Goal: Complete application form: Complete application form

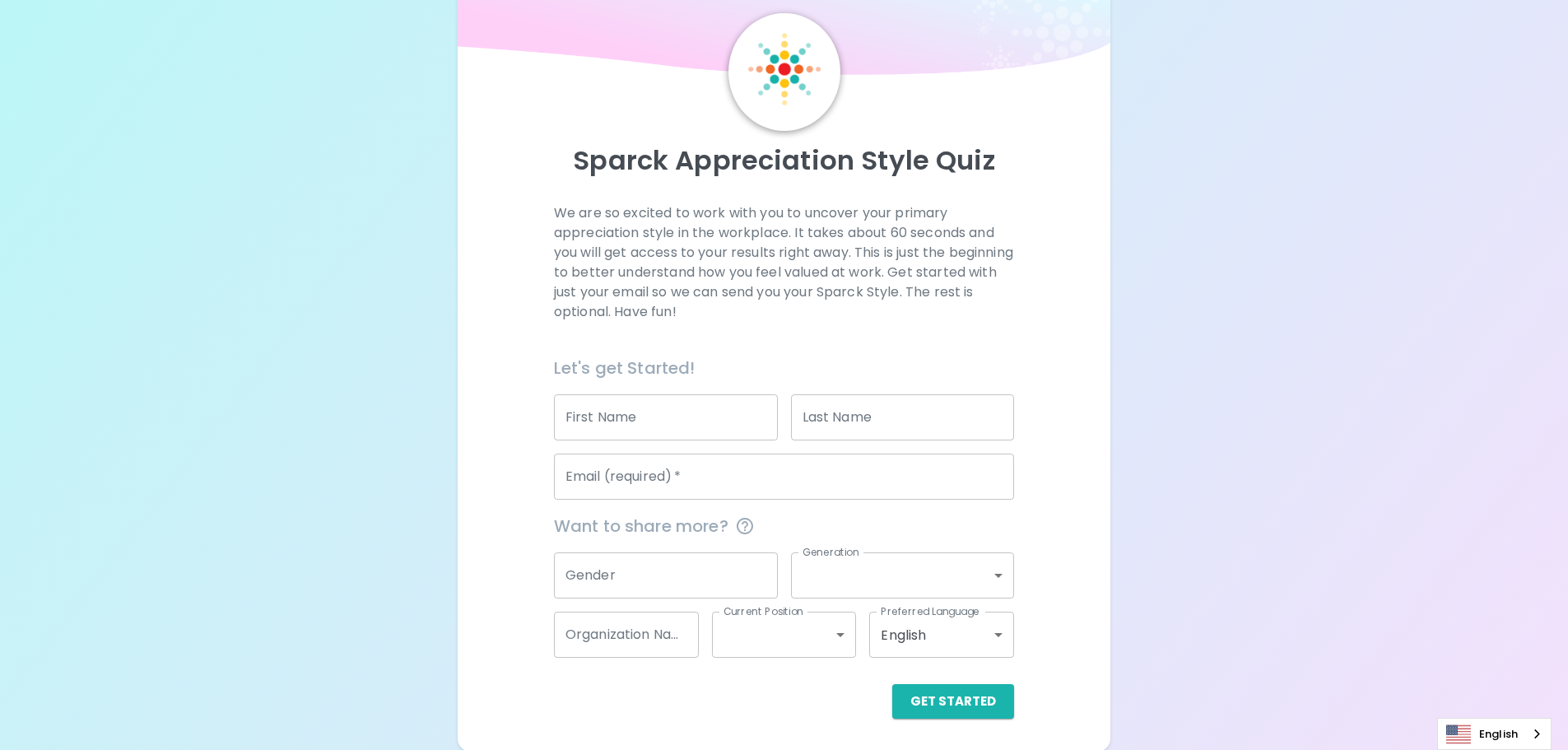
scroll to position [55, 0]
click at [709, 417] on input "First Name" at bounding box center [666, 416] width 224 height 46
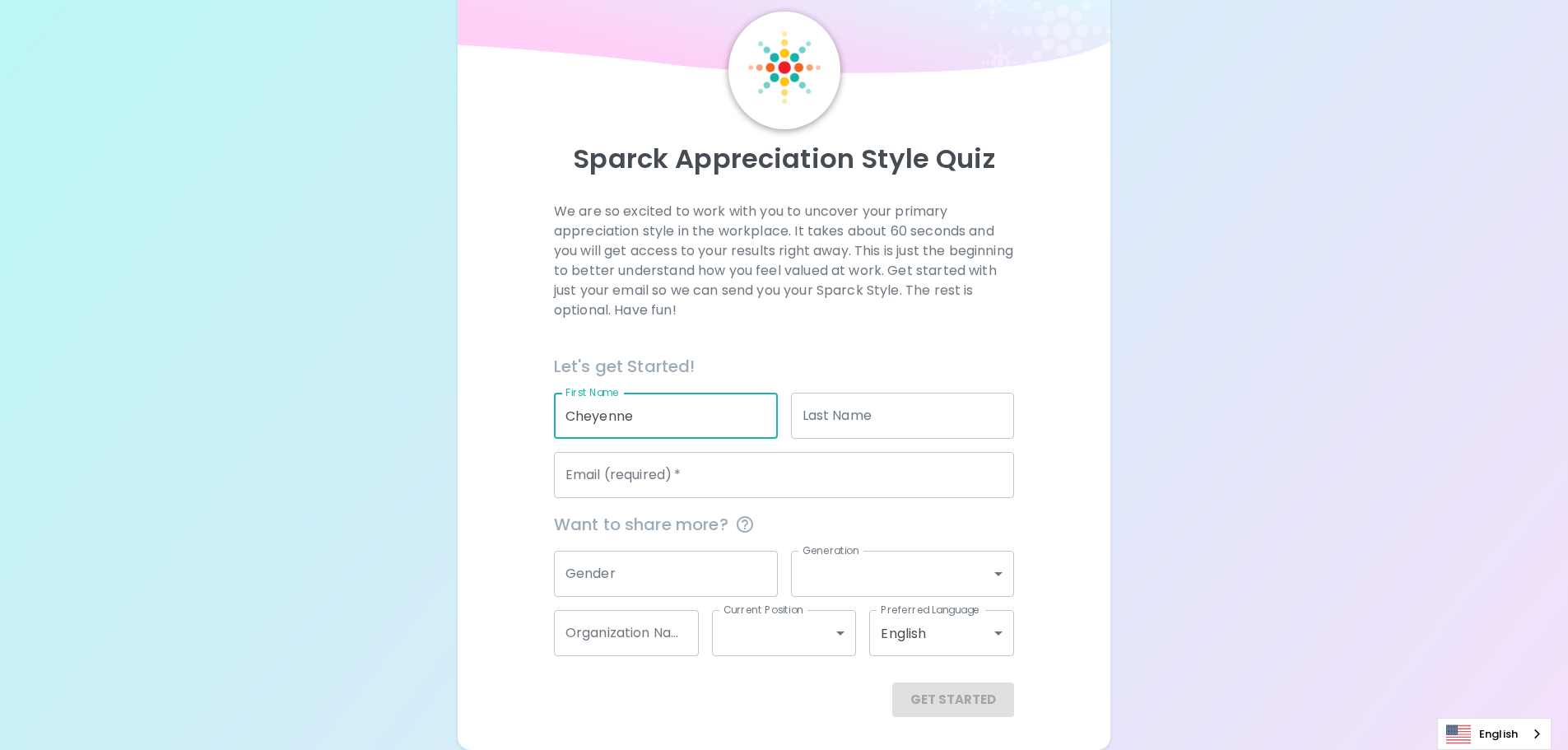
type input "Cheyenne"
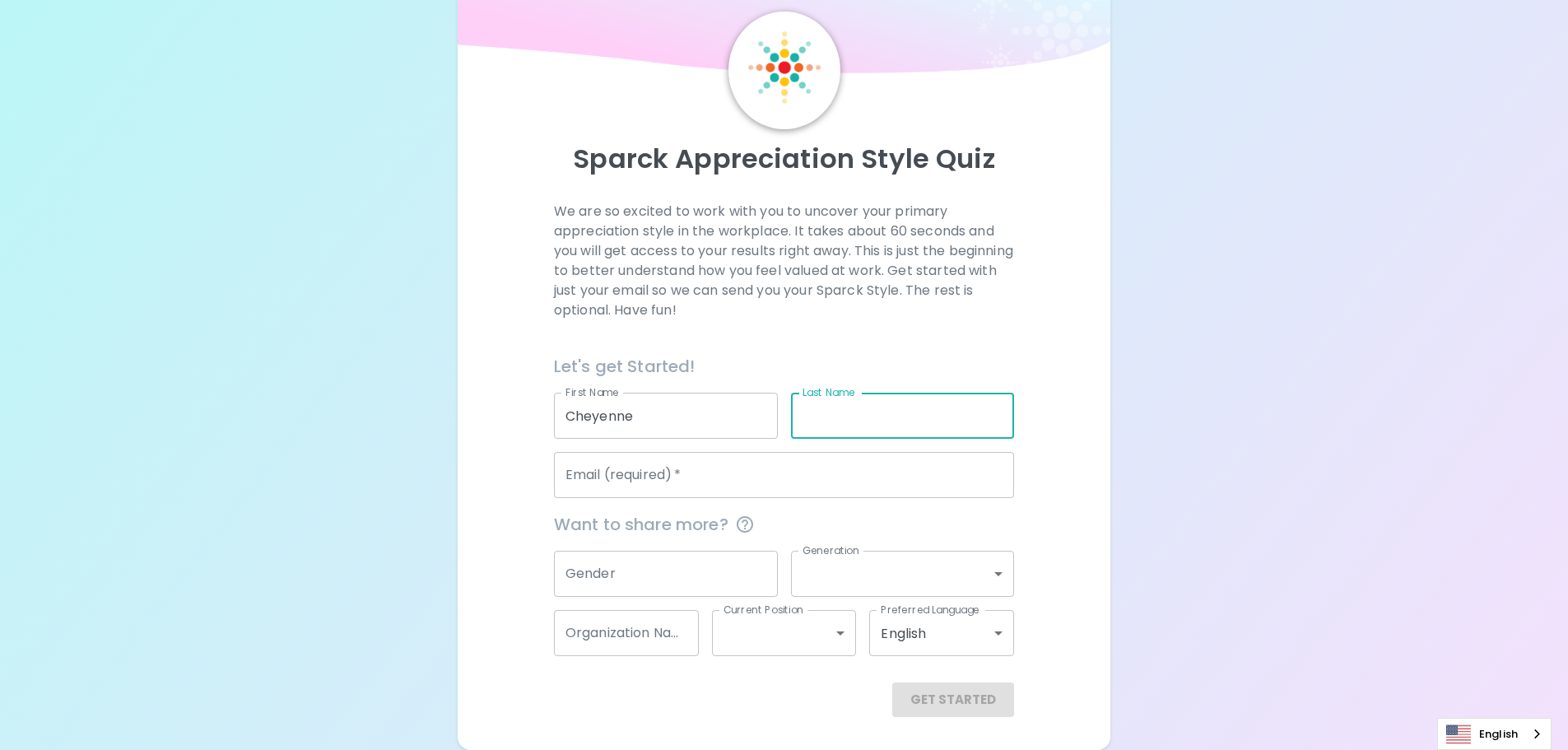
type input "h"
type input "Hill"
click at [815, 479] on input "Email (required)   *" at bounding box center [784, 475] width 461 height 46
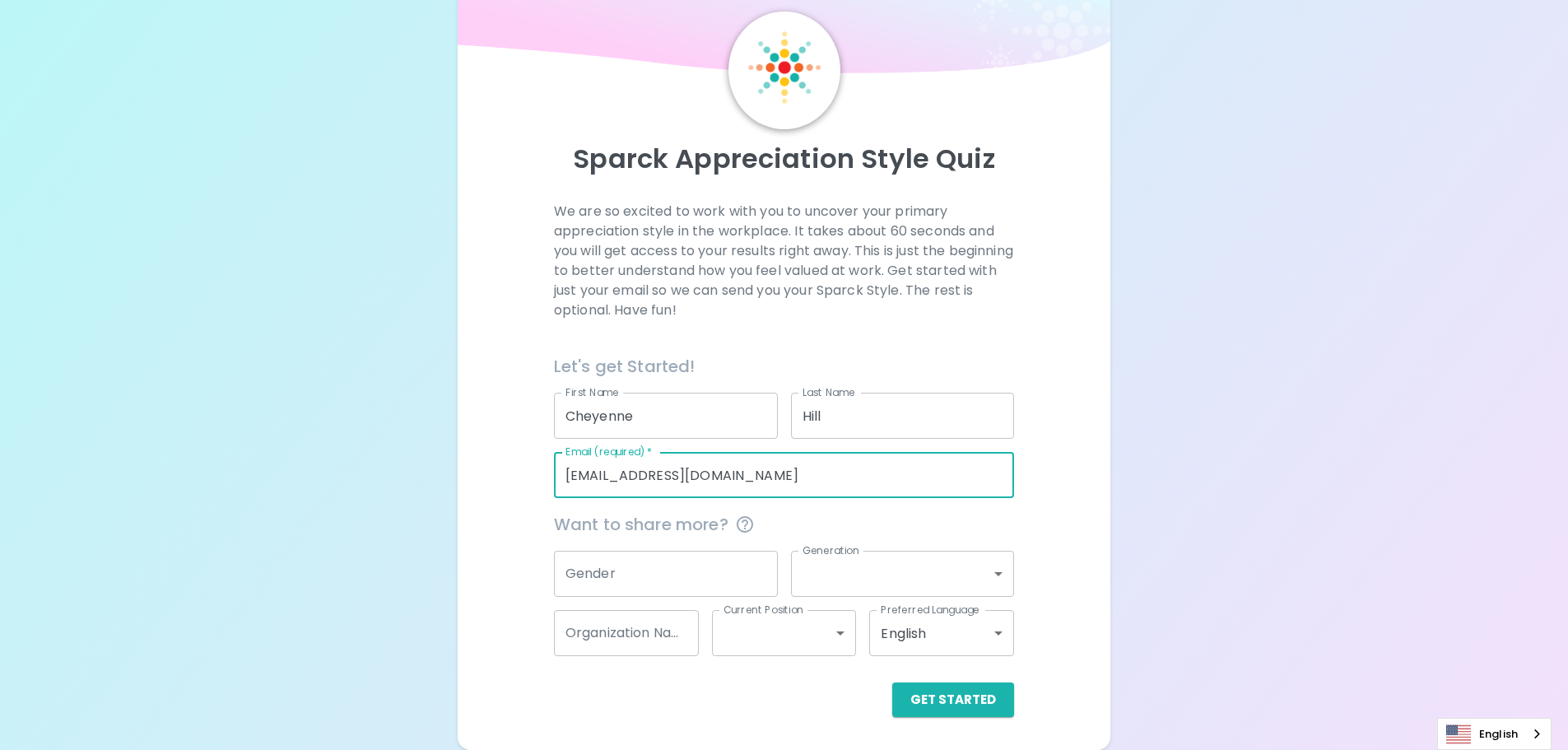
type input "[EMAIL_ADDRESS][DOMAIN_NAME]"
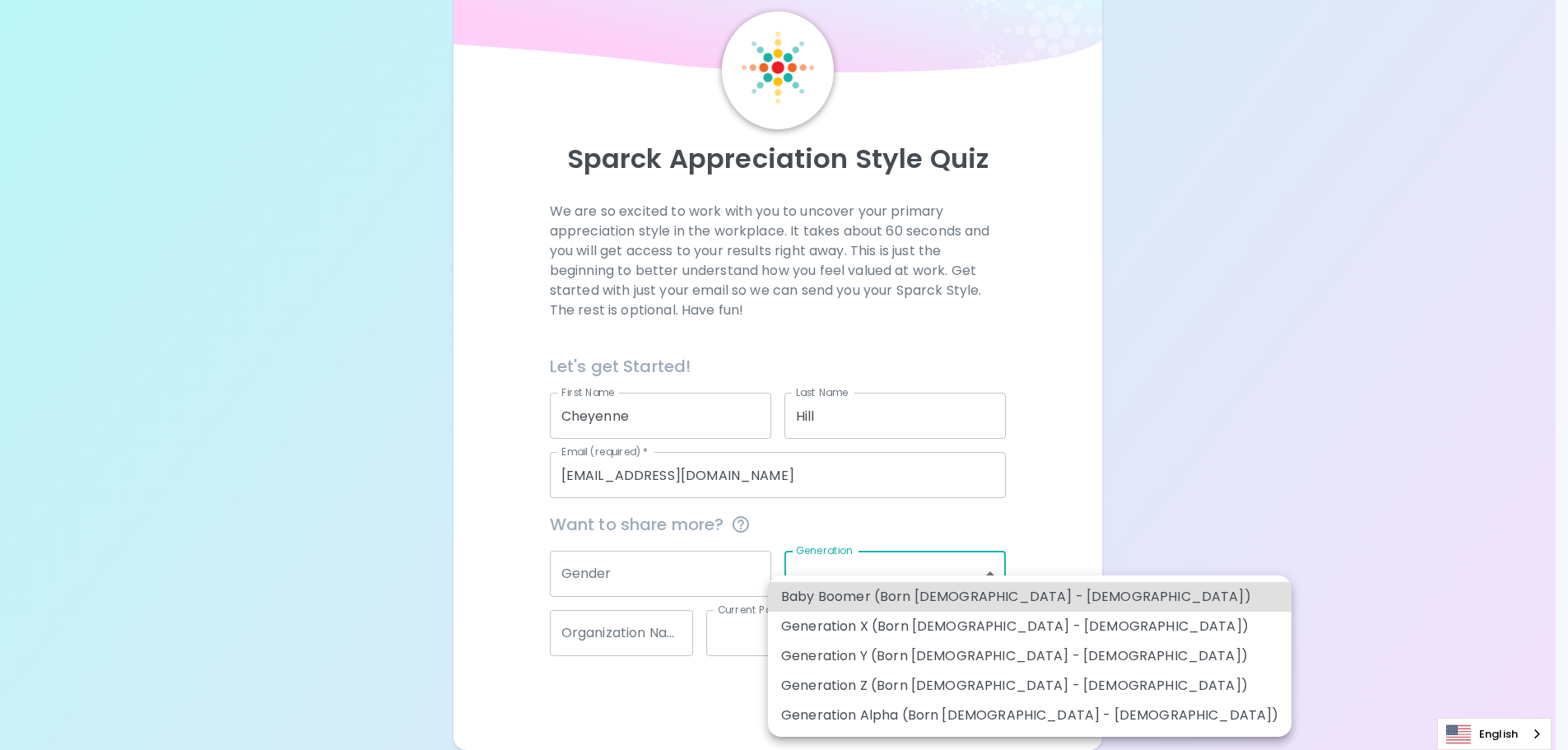
click at [881, 588] on body "Sparck Appreciation Style Quiz We are so excited to work with you to uncover yo…" at bounding box center [784, 347] width 1568 height 804
click at [898, 681] on li "Generation Z (Born [DEMOGRAPHIC_DATA] - [DEMOGRAPHIC_DATA])" at bounding box center [1029, 686] width 523 height 30
type input "generation_z"
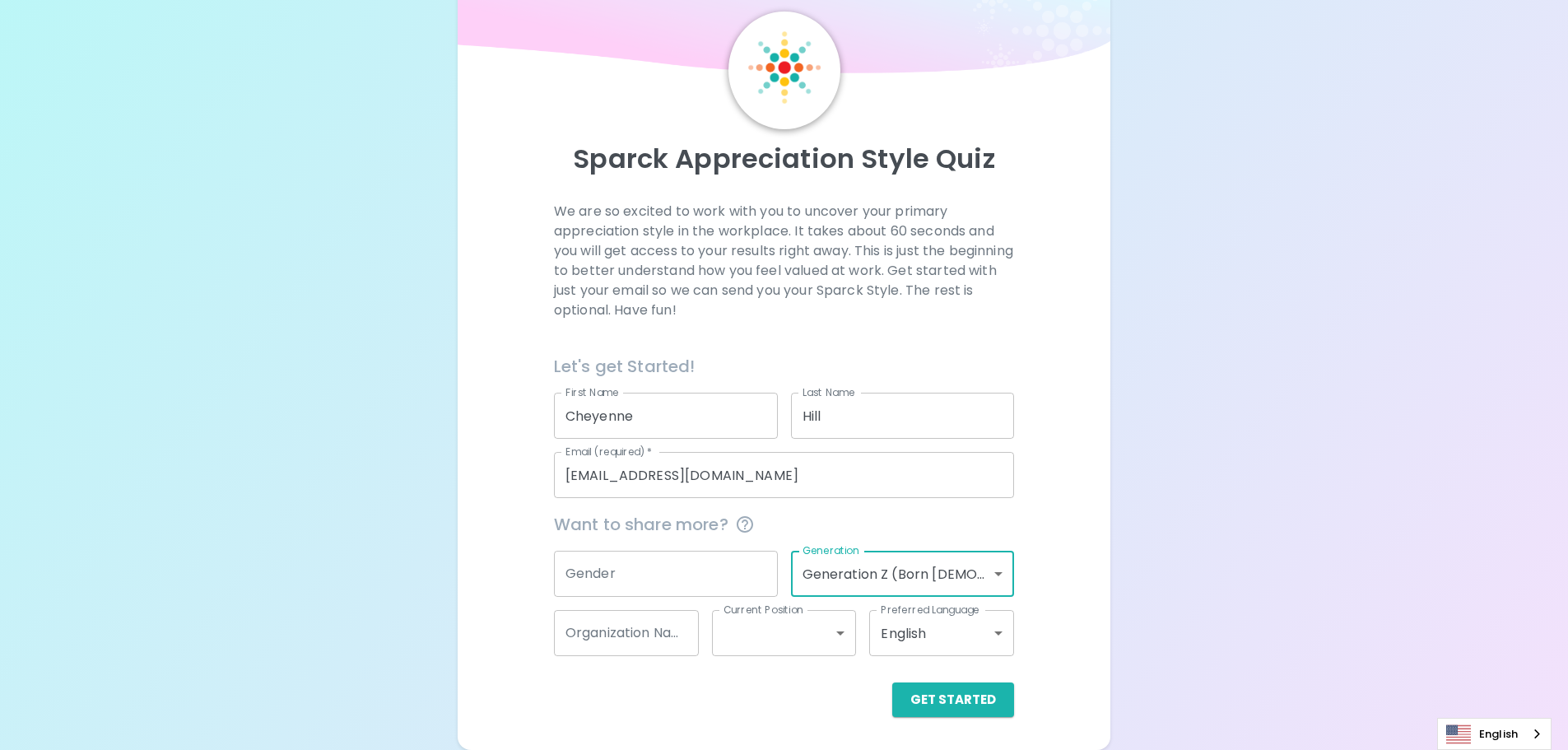
click at [740, 574] on input "Gender" at bounding box center [666, 574] width 224 height 46
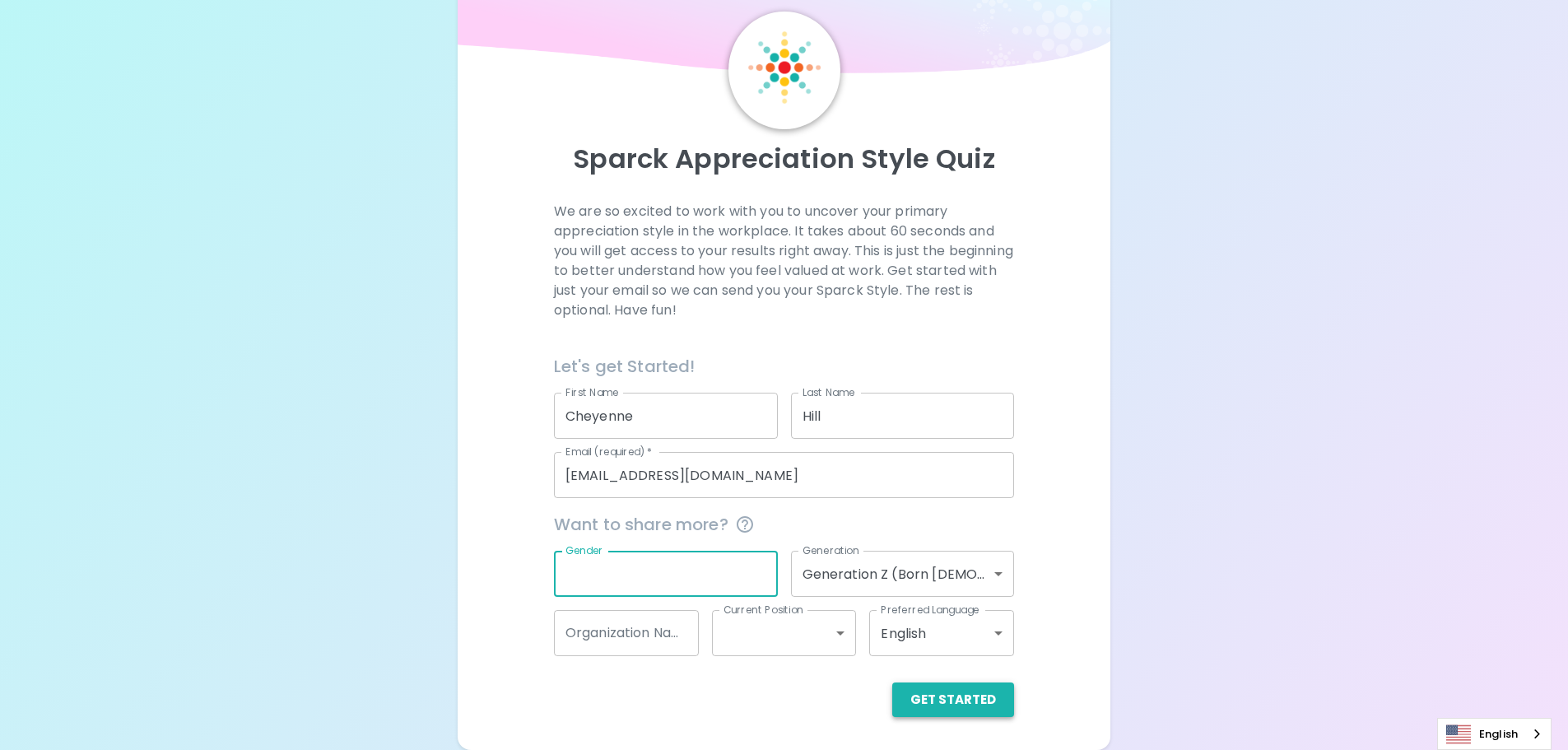
click at [975, 708] on button "Get Started" at bounding box center [953, 699] width 122 height 34
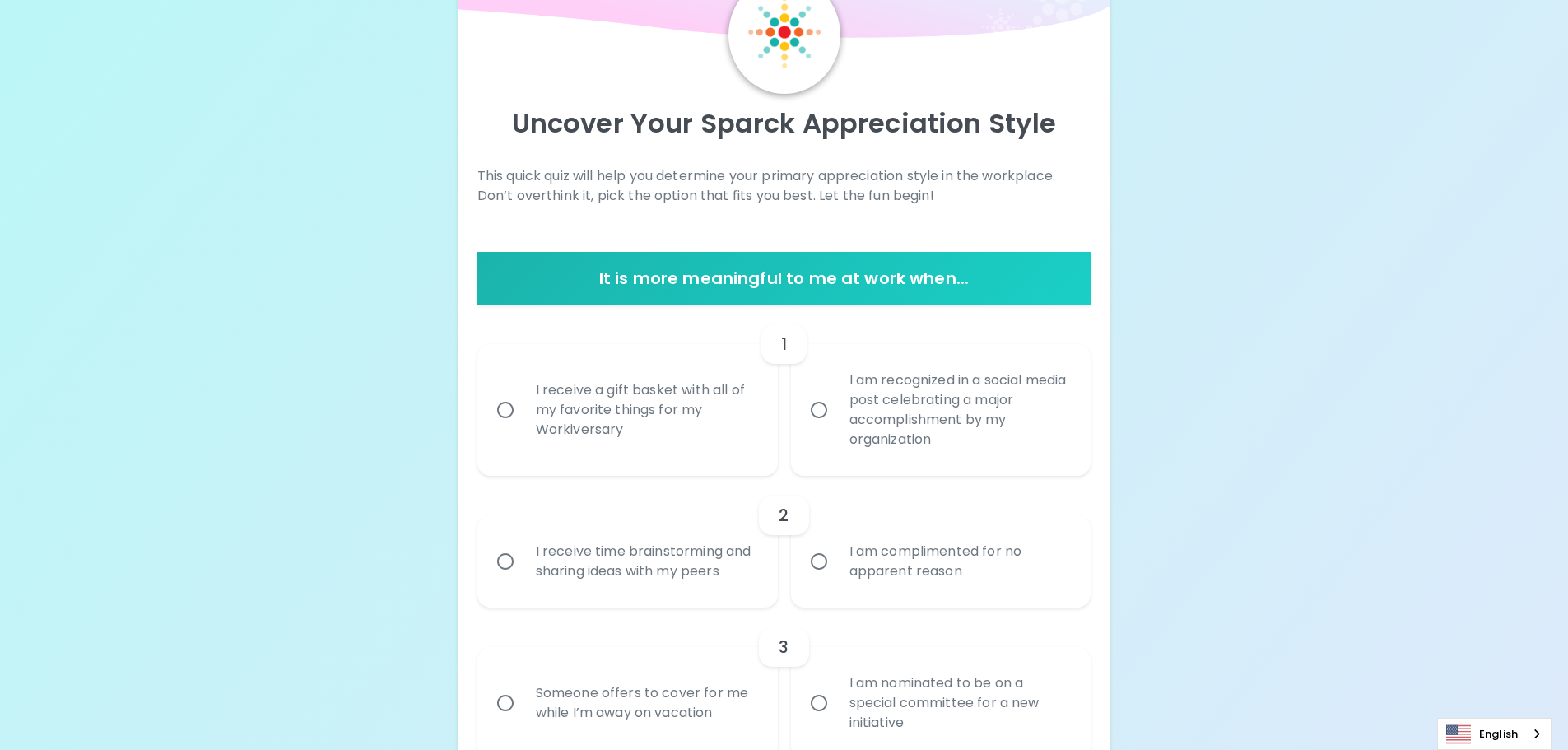
scroll to position [137, 0]
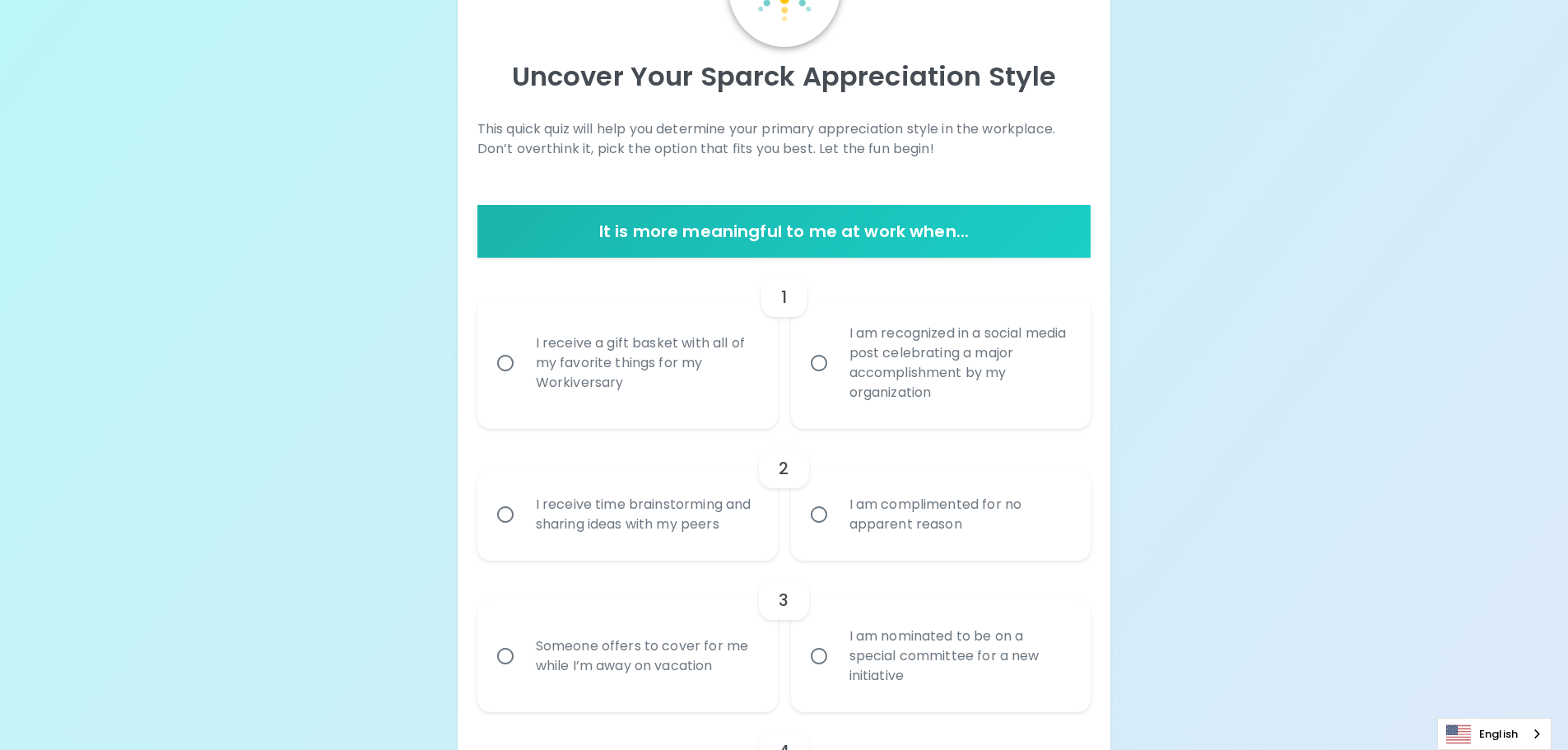
click at [513, 364] on input "I receive a gift basket with all of my favorite things for my Workiversary" at bounding box center [505, 363] width 34 height 34
radio input "true"
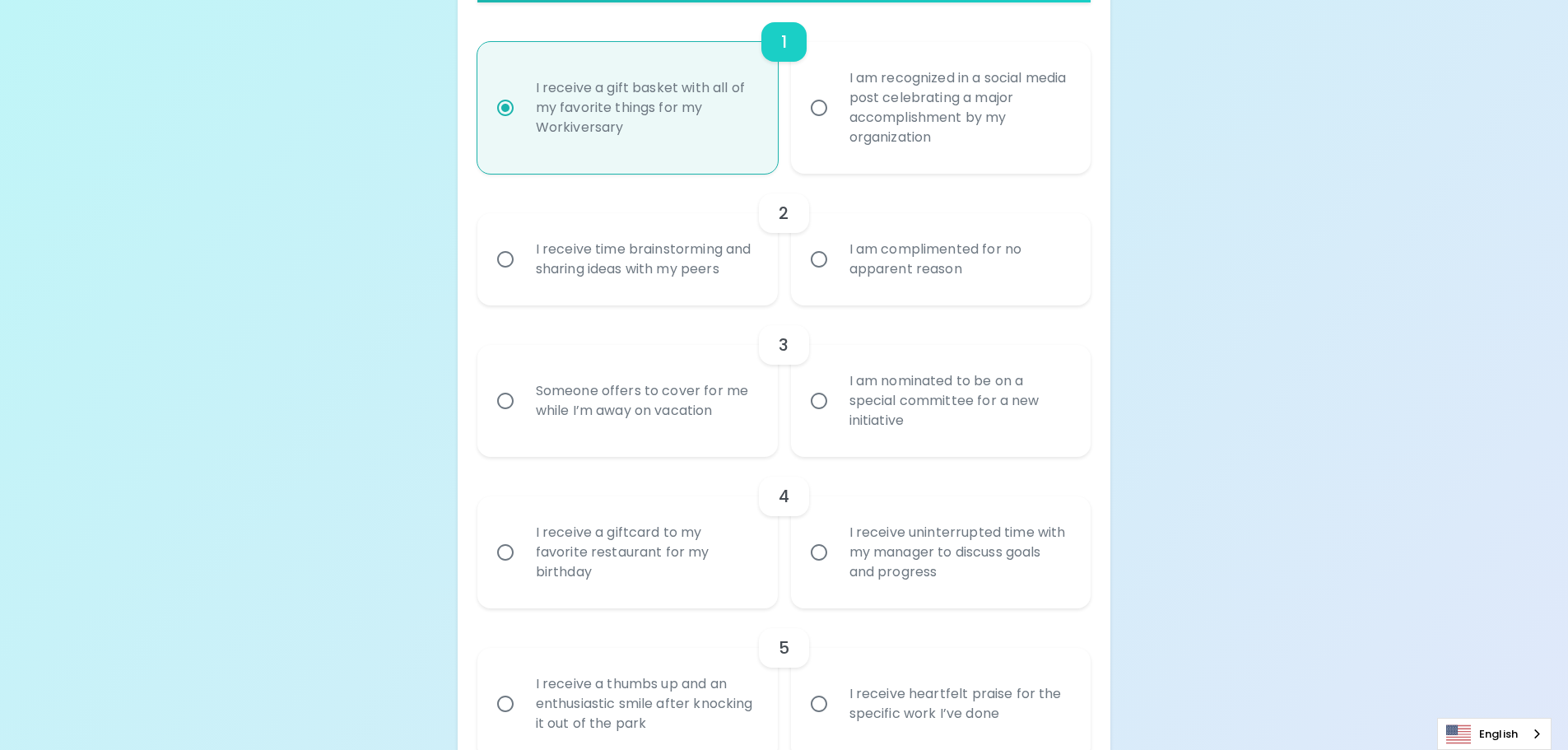
scroll to position [433, 0]
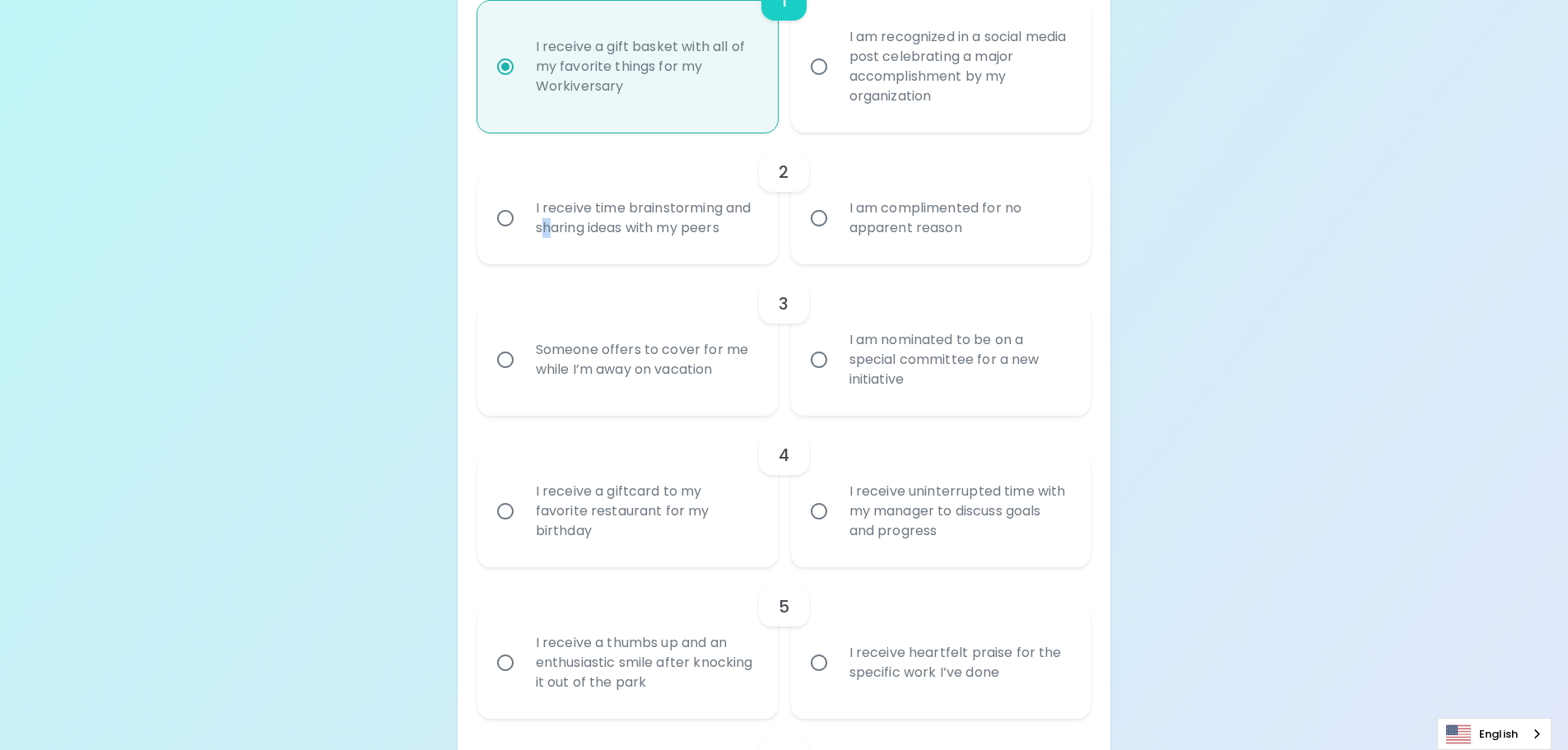
drag, startPoint x: 545, startPoint y: 224, endPoint x: 543, endPoint y: 239, distance: 15.1
click at [548, 235] on div "I receive time brainstorming and sharing ideas with my peers" at bounding box center [645, 218] width 246 height 79
click at [511, 215] on input "I receive time brainstorming and sharing ideas with my peers" at bounding box center [505, 218] width 34 height 34
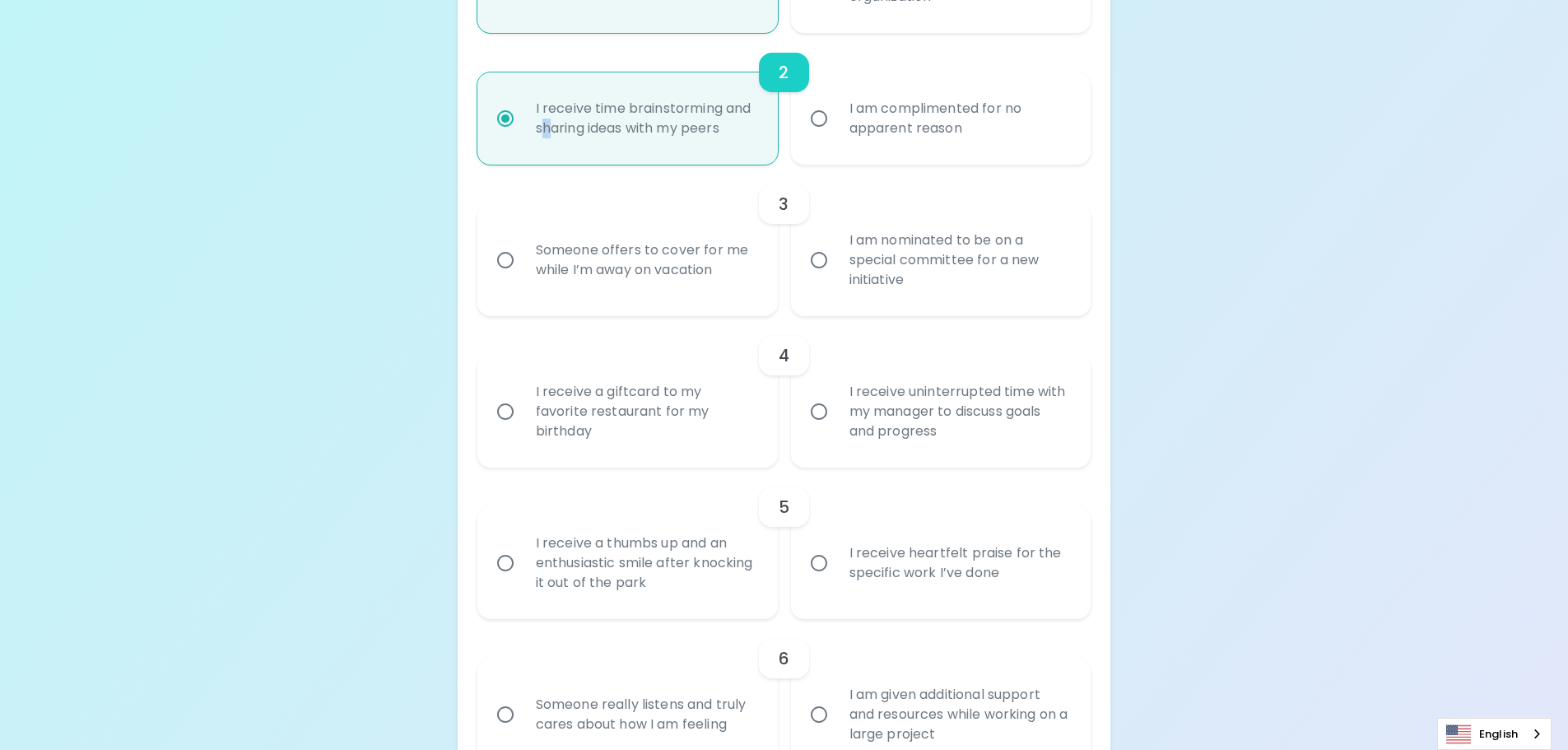
scroll to position [565, 0]
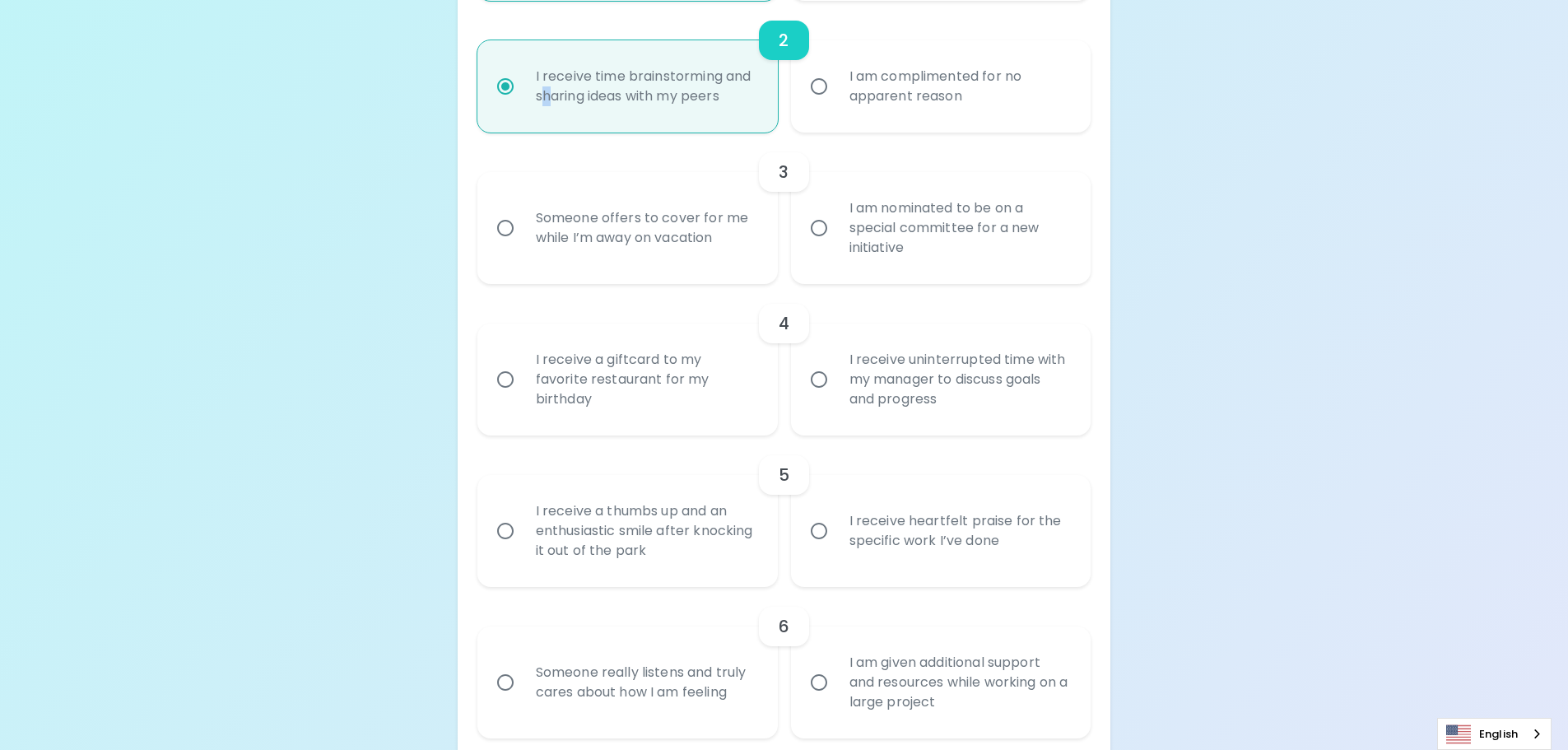
radio input "true"
click at [827, 528] on input "I receive heartfelt praise for the specific work I’ve done" at bounding box center [819, 530] width 34 height 34
radio input "false"
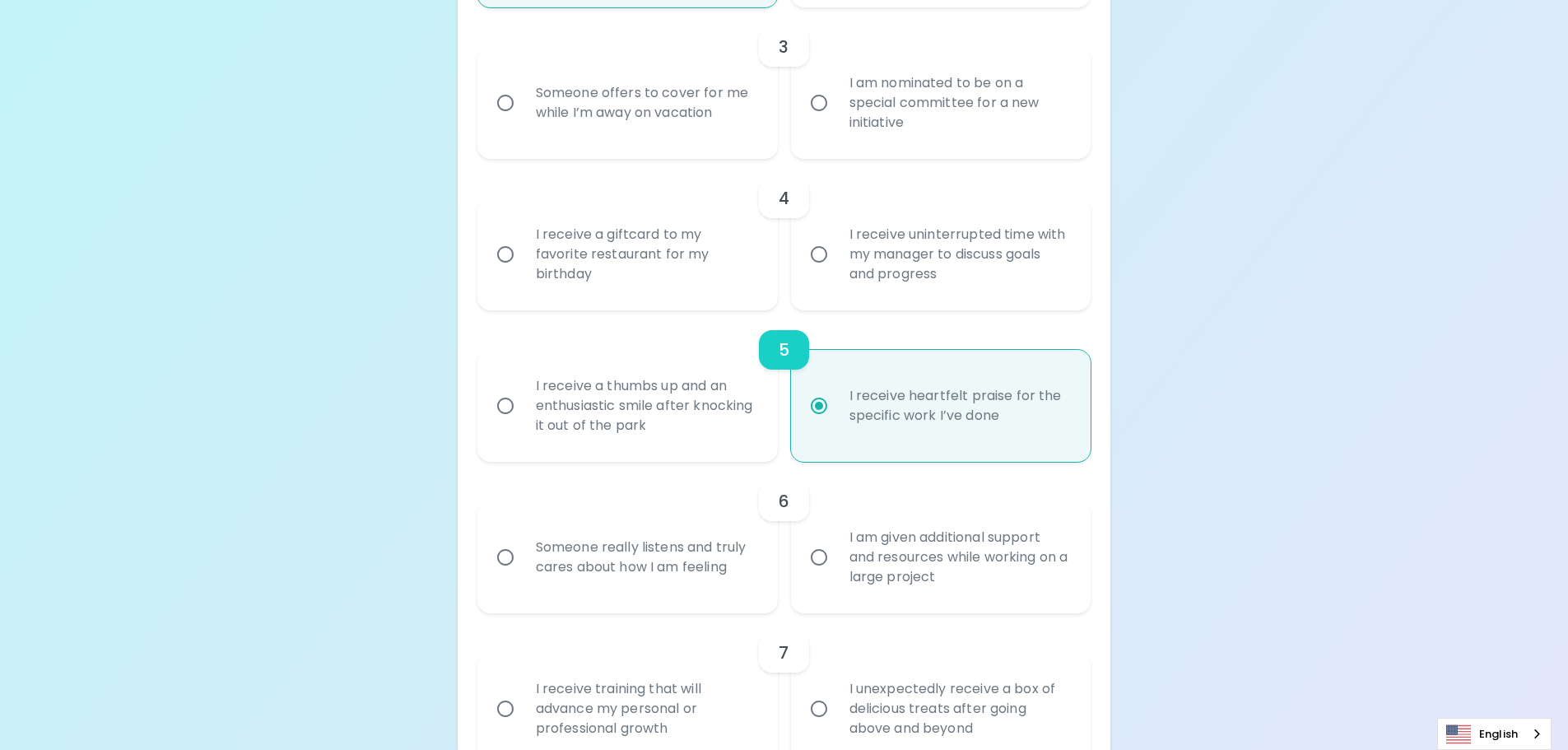
scroll to position [696, 0]
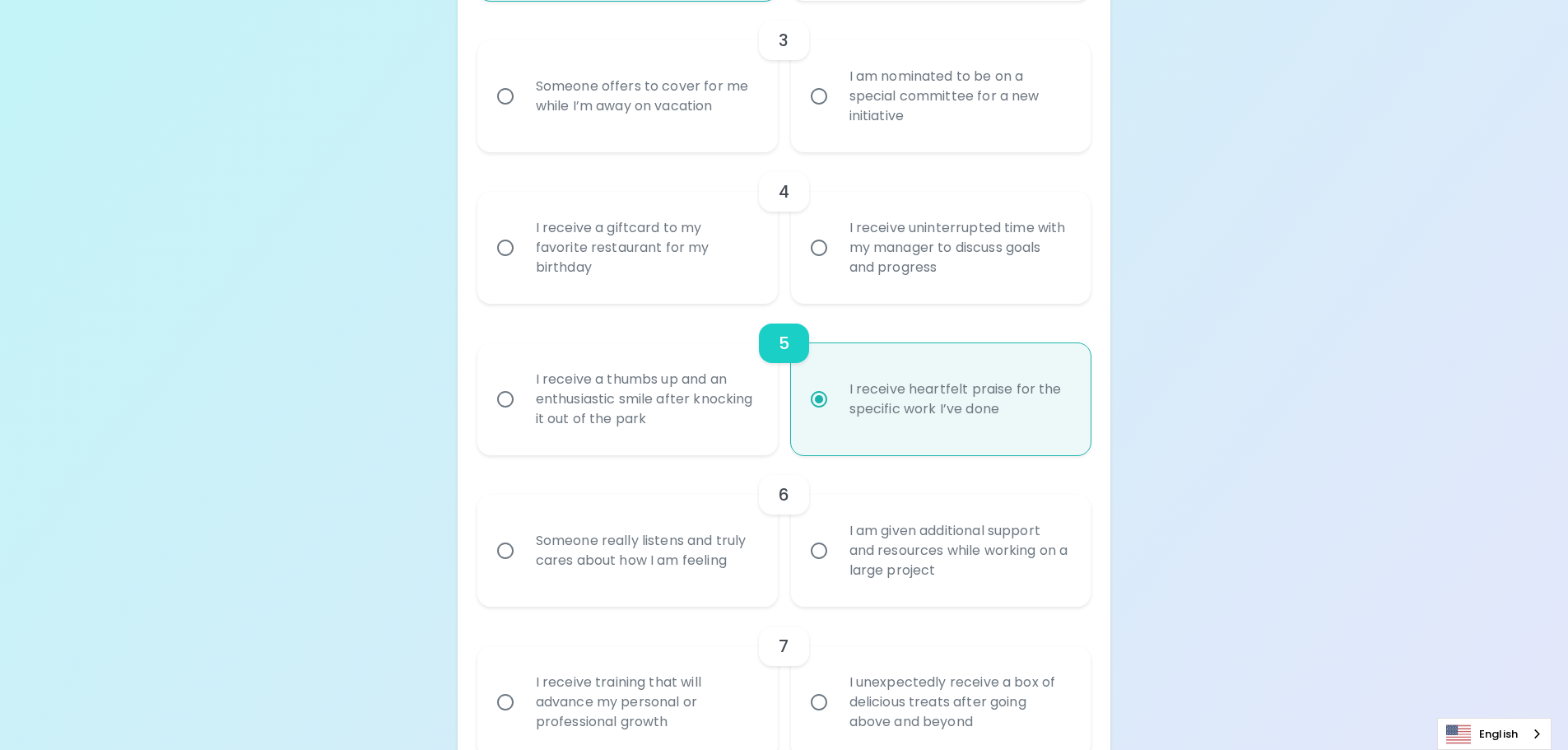
radio input "true"
click at [492, 550] on input "Someone really listens and truly cares about how I am feeling" at bounding box center [505, 551] width 34 height 34
radio input "false"
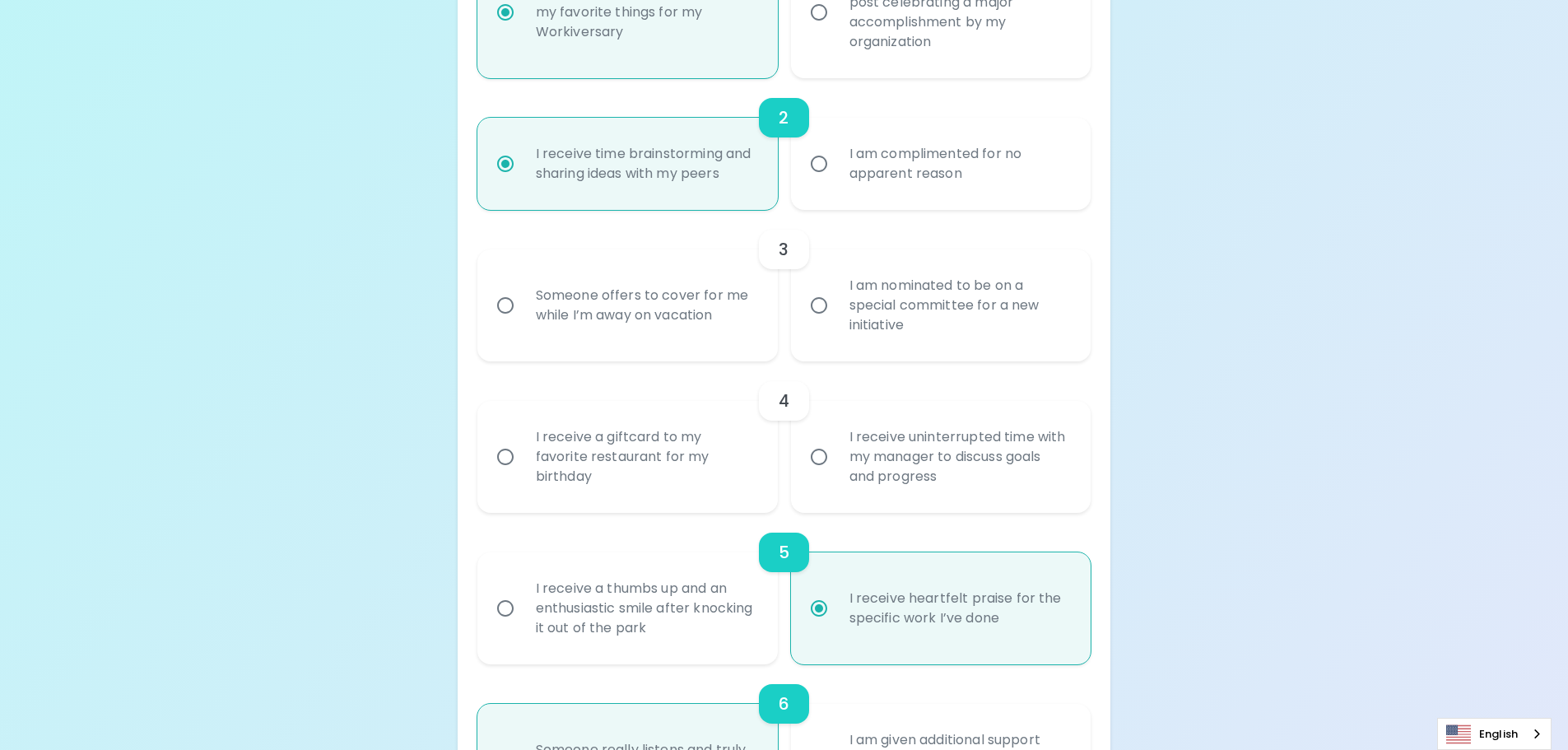
scroll to position [494, 0]
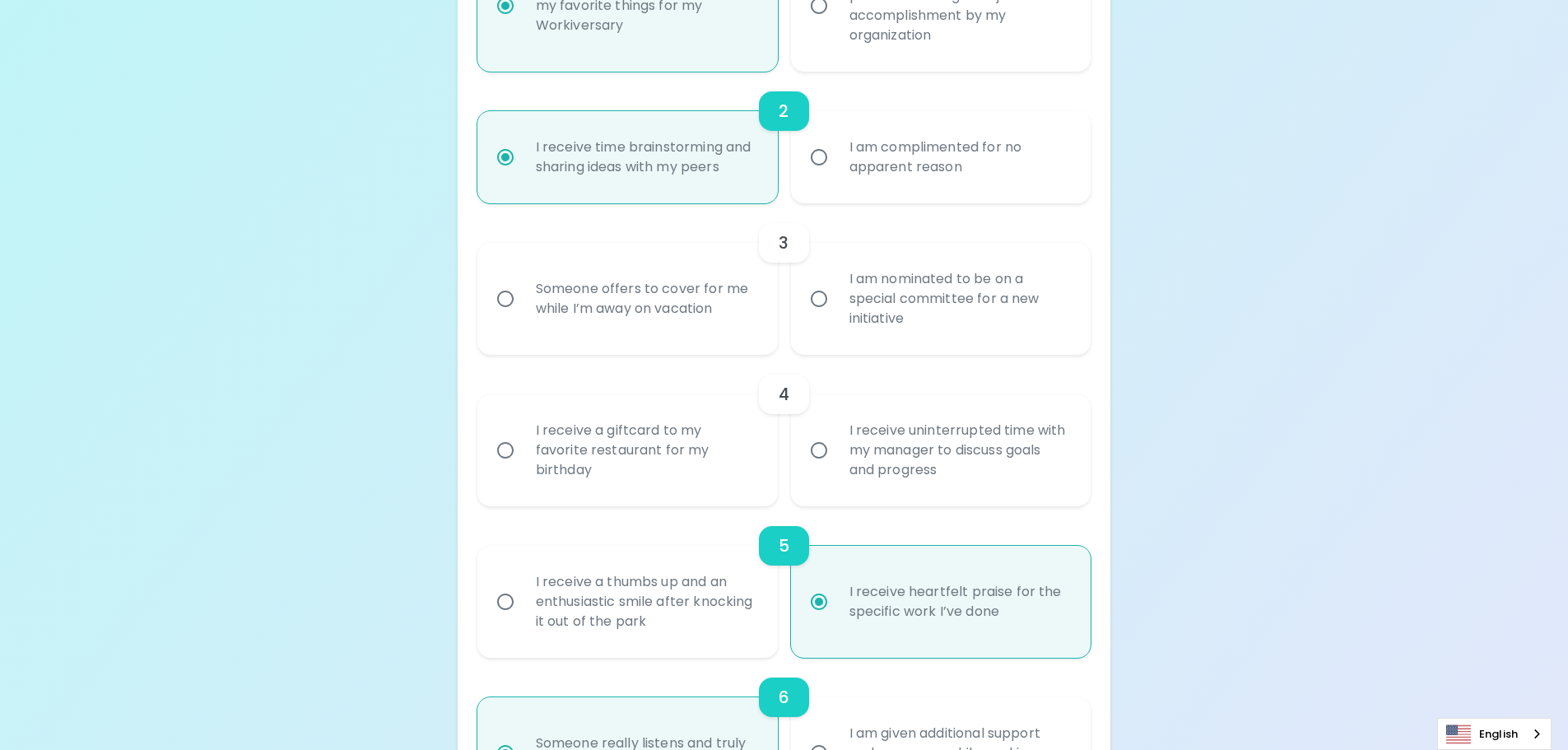
radio input "true"
click at [813, 454] on input "I receive uninterrupted time with my manager to discuss goals and progress" at bounding box center [819, 450] width 34 height 34
radio input "false"
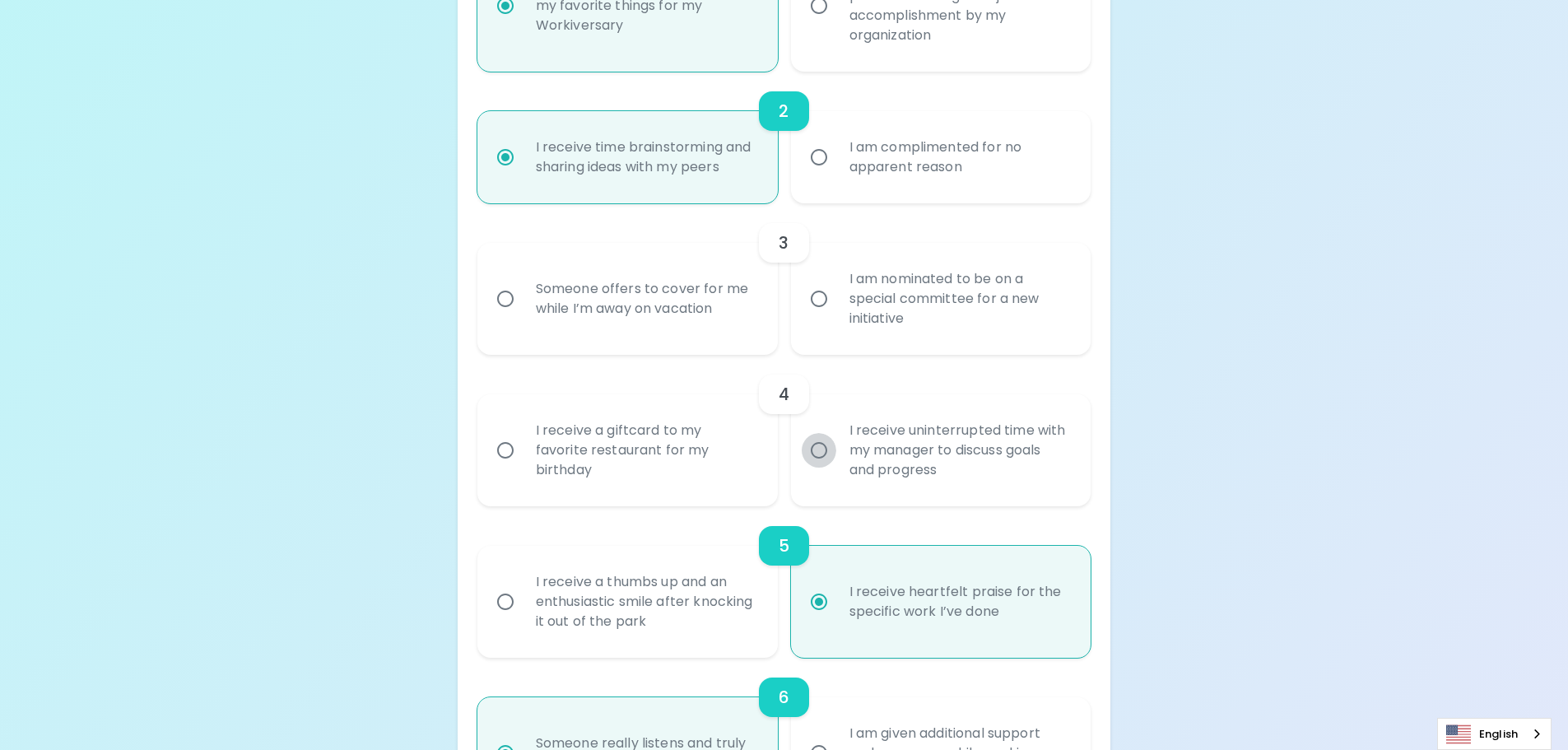
radio input "false"
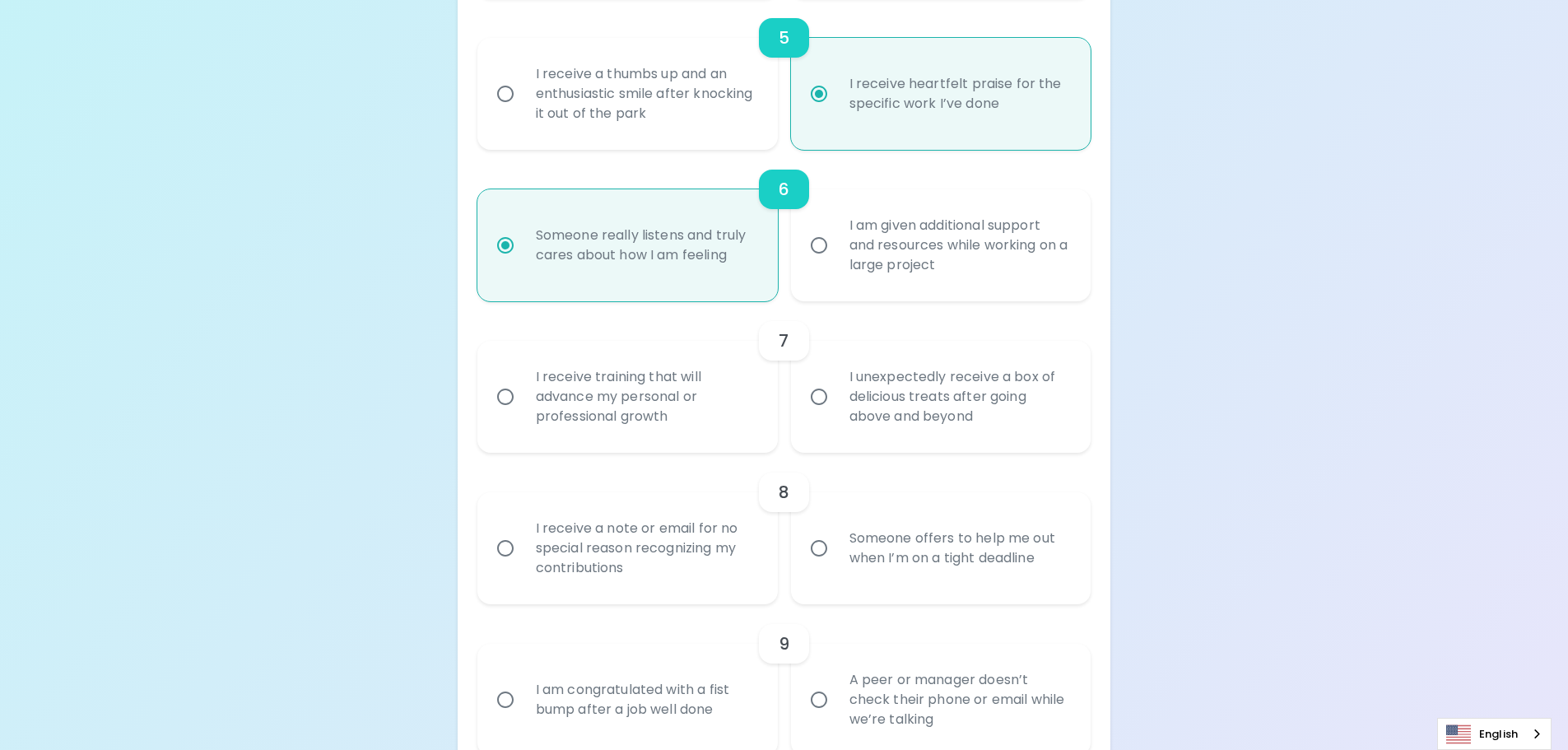
scroll to position [1038, 0]
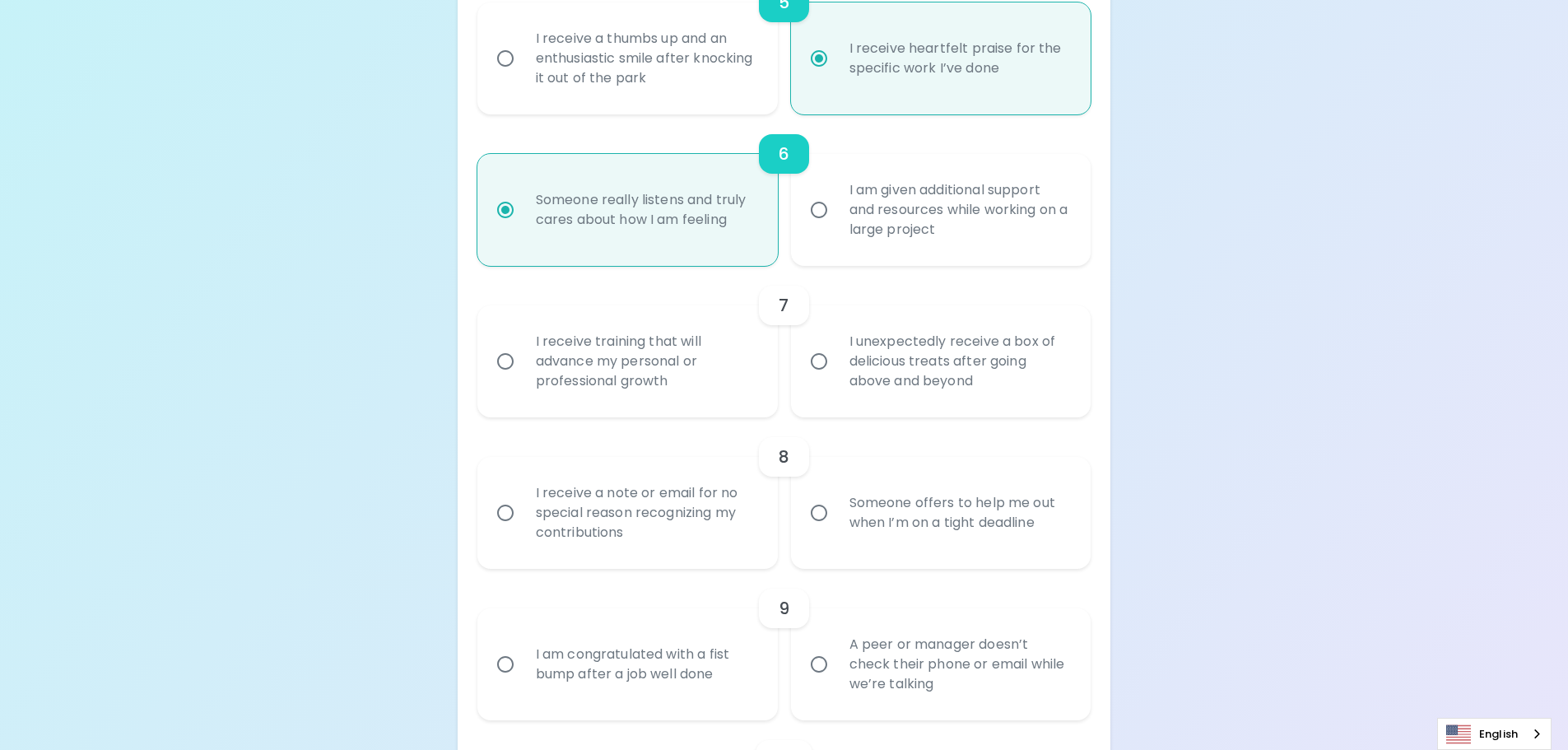
radio input "true"
click at [817, 388] on label "I unexpectedly receive a box of delicious treats after going above and beyond" at bounding box center [932, 361] width 301 height 112
click at [817, 379] on input "I unexpectedly receive a box of delicious treats after going above and beyond" at bounding box center [819, 361] width 34 height 34
radio input "false"
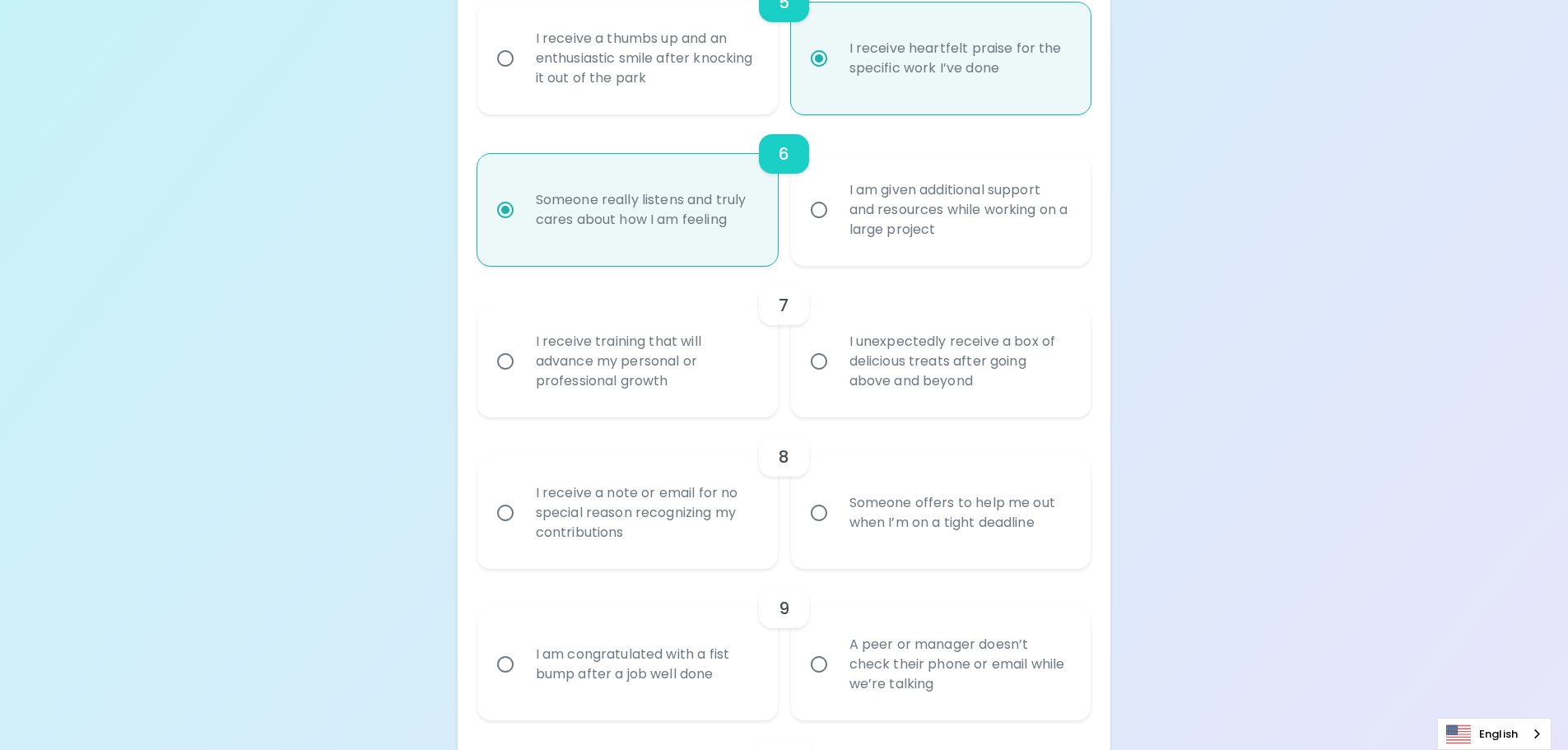
radio input "false"
radio input "true"
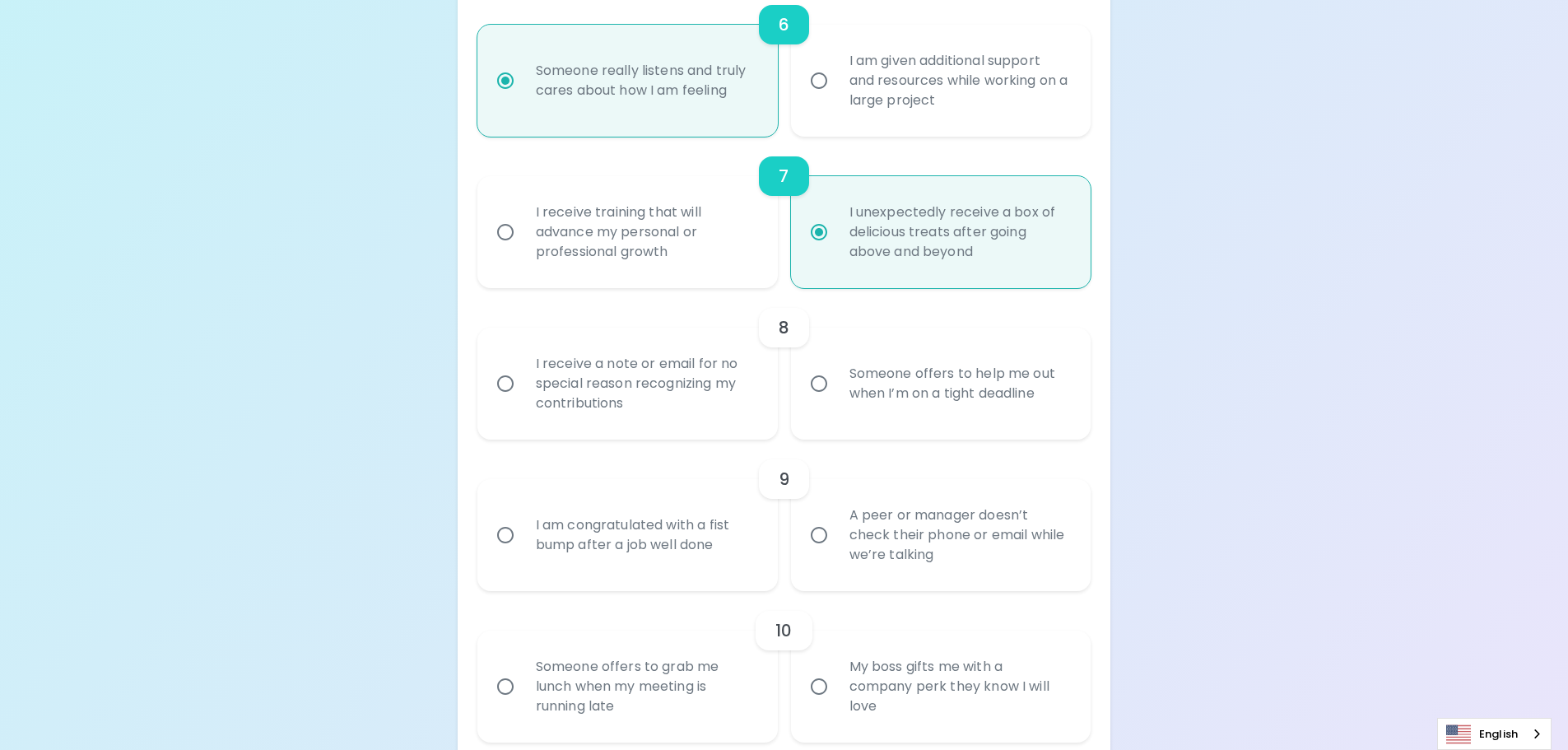
scroll to position [1169, 0]
radio input "true"
click at [815, 386] on input "Someone offers to help me out when I’m on a tight deadline" at bounding box center [819, 380] width 34 height 34
radio input "false"
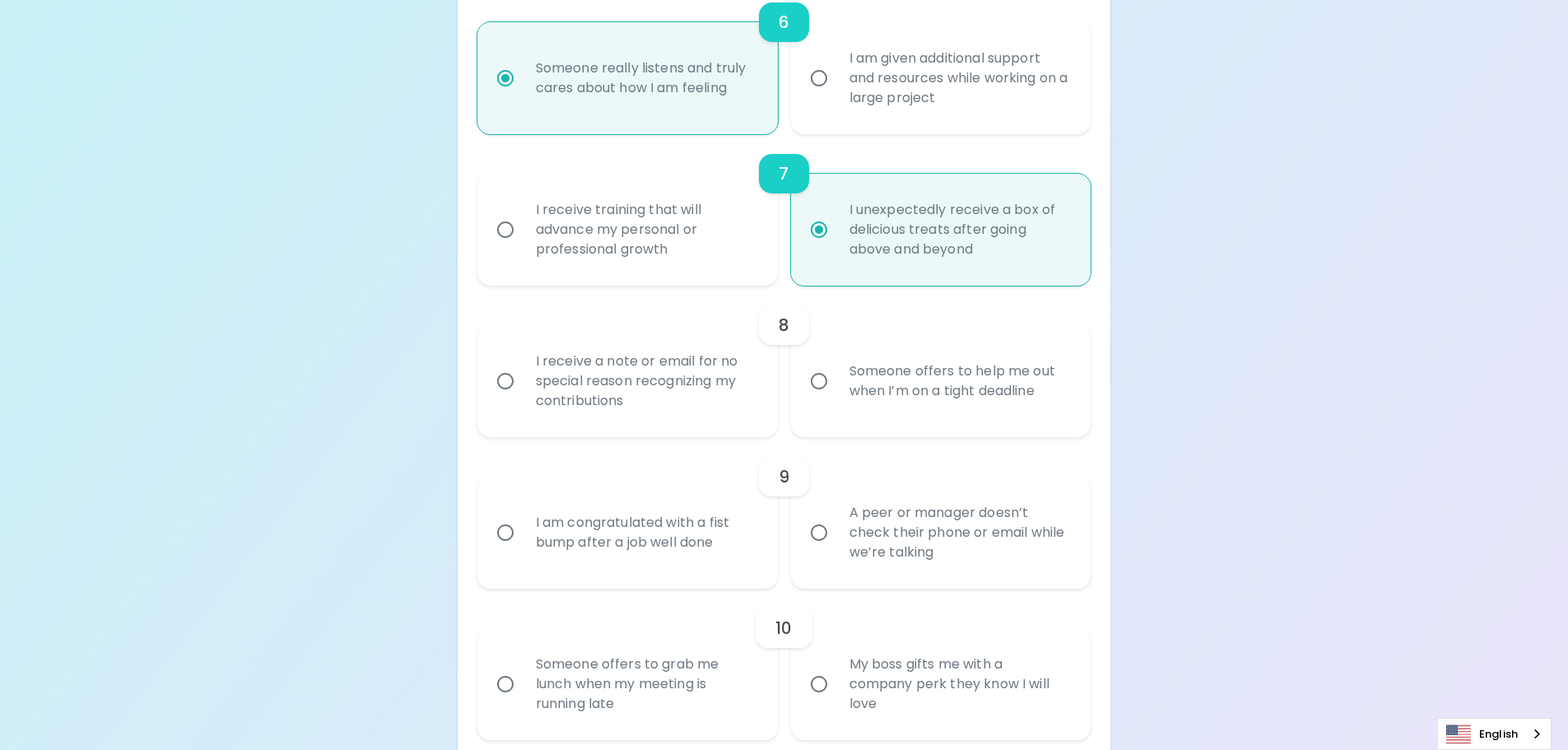
radio input "false"
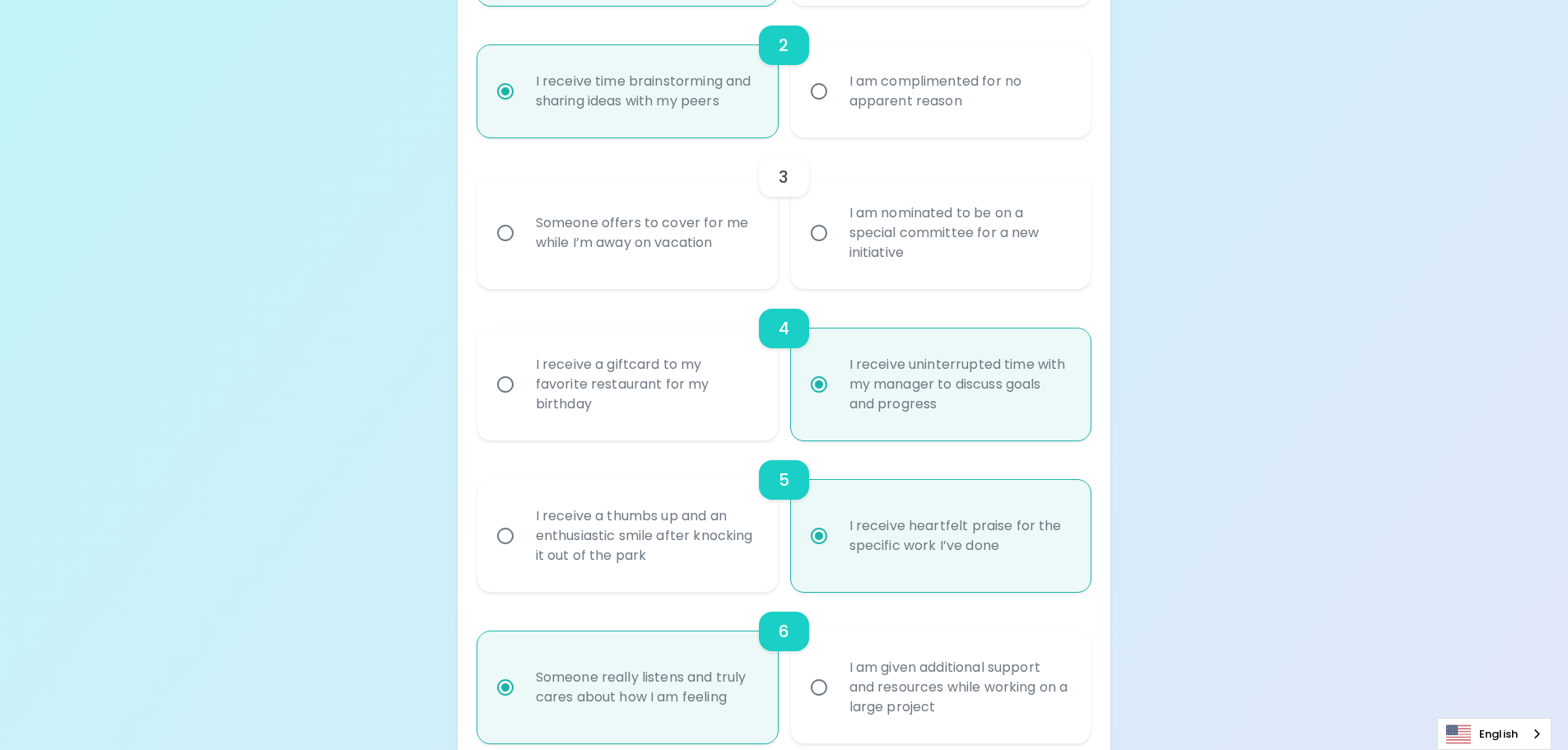
radio input "true"
click at [827, 239] on input "I am nominated to be on a special committee for a new initiative" at bounding box center [819, 232] width 34 height 34
radio input "false"
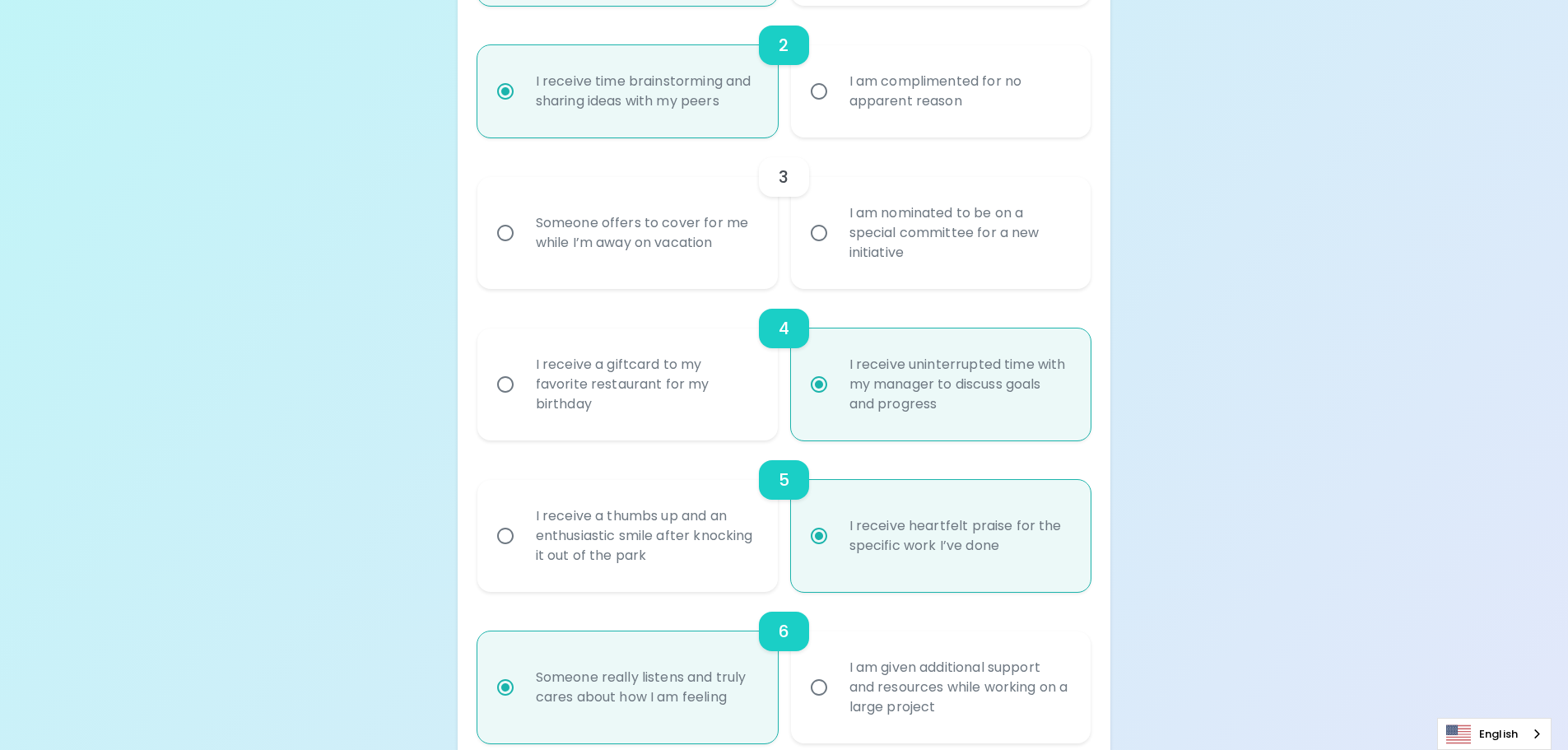
radio input "false"
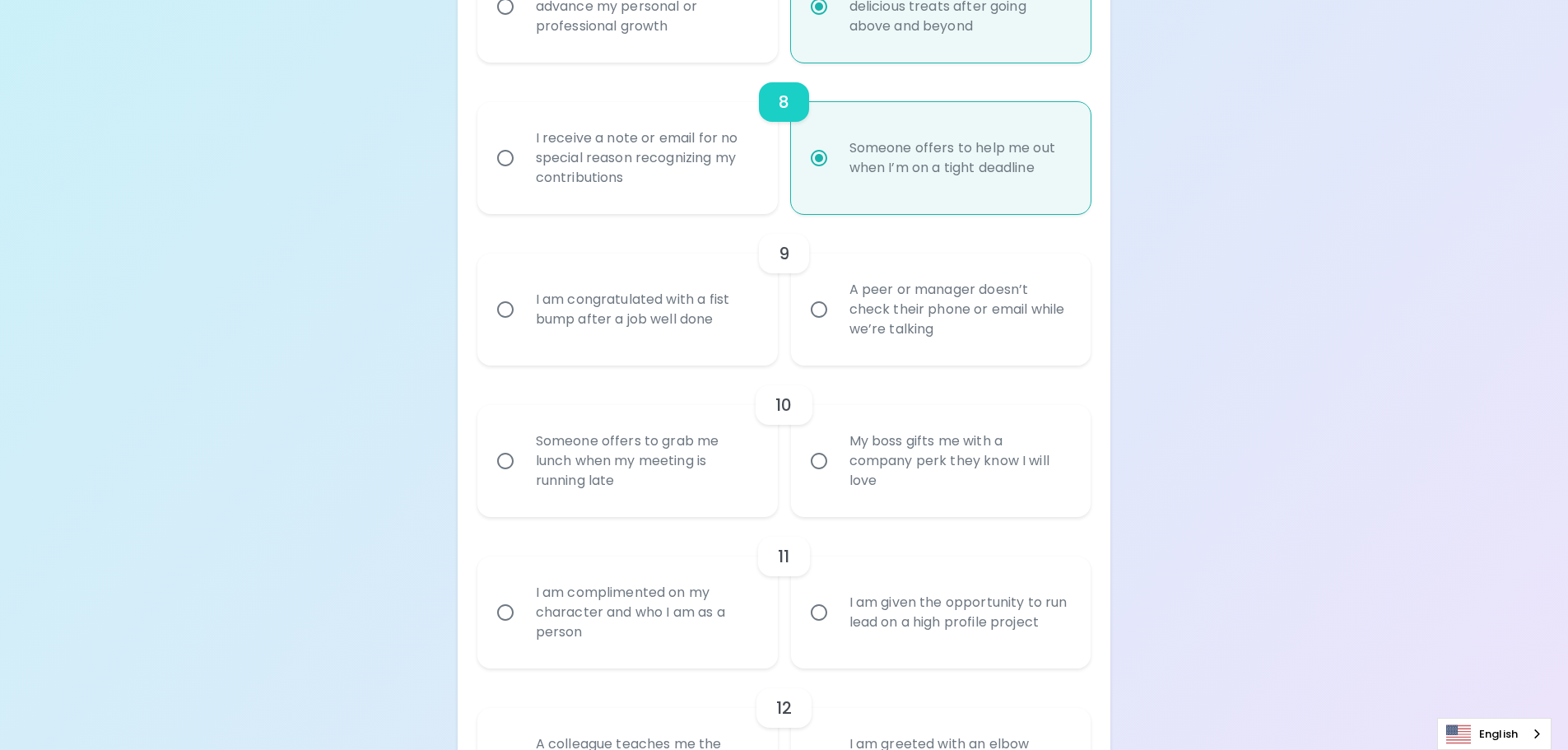
scroll to position [1432, 0]
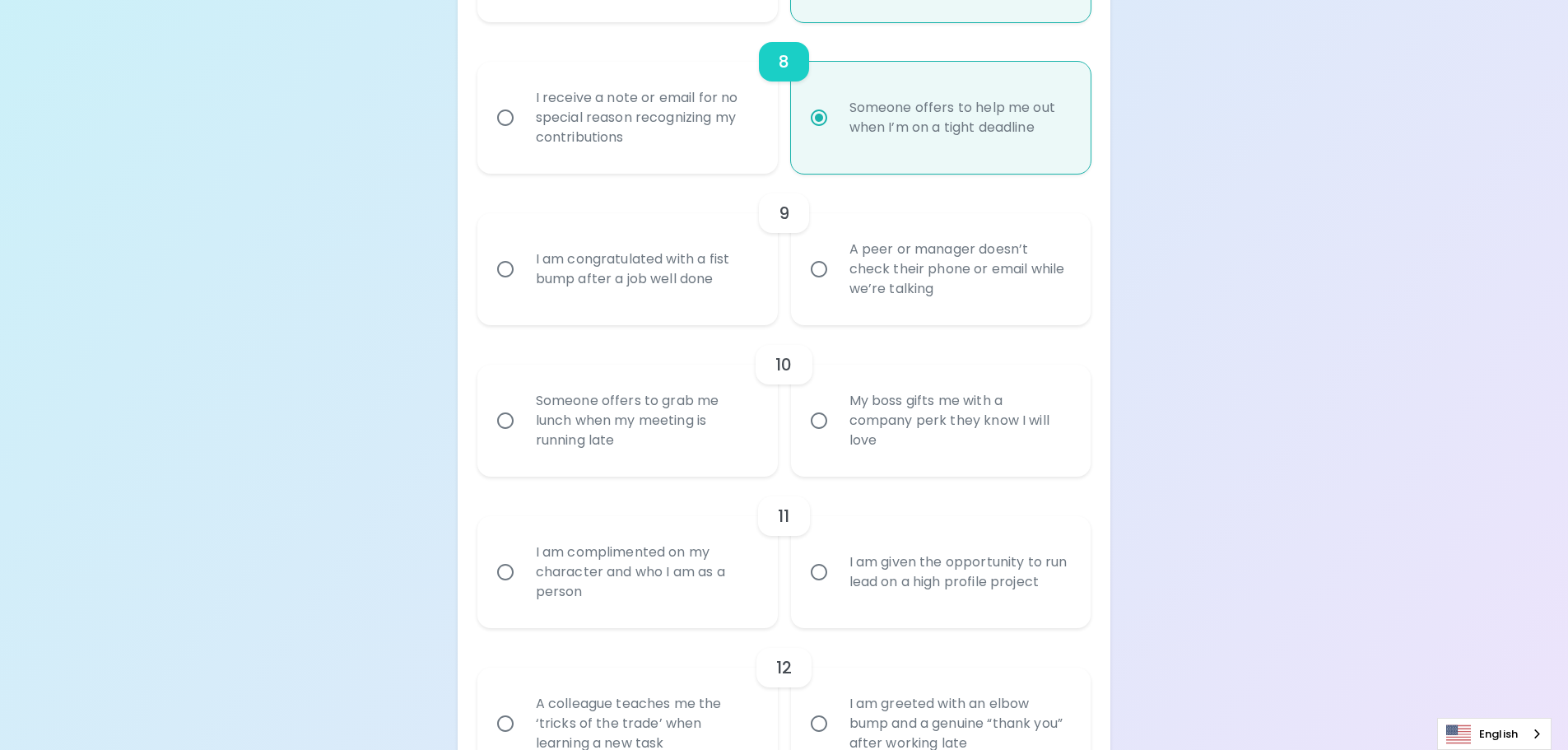
radio input "true"
click at [822, 281] on input "A peer or manager doesn’t check their phone or email while we’re talking" at bounding box center [819, 268] width 34 height 34
radio input "false"
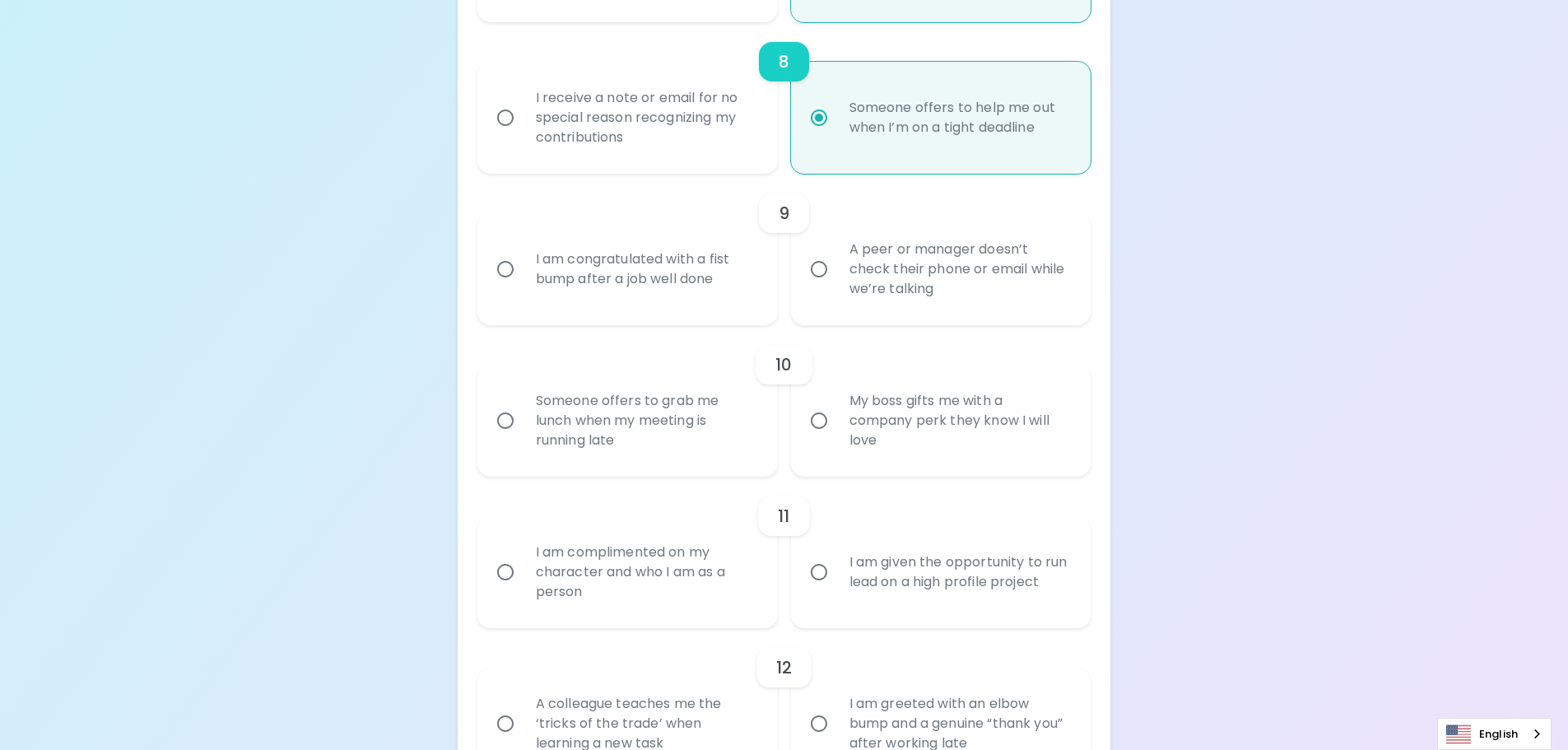
radio input "false"
radio input "true"
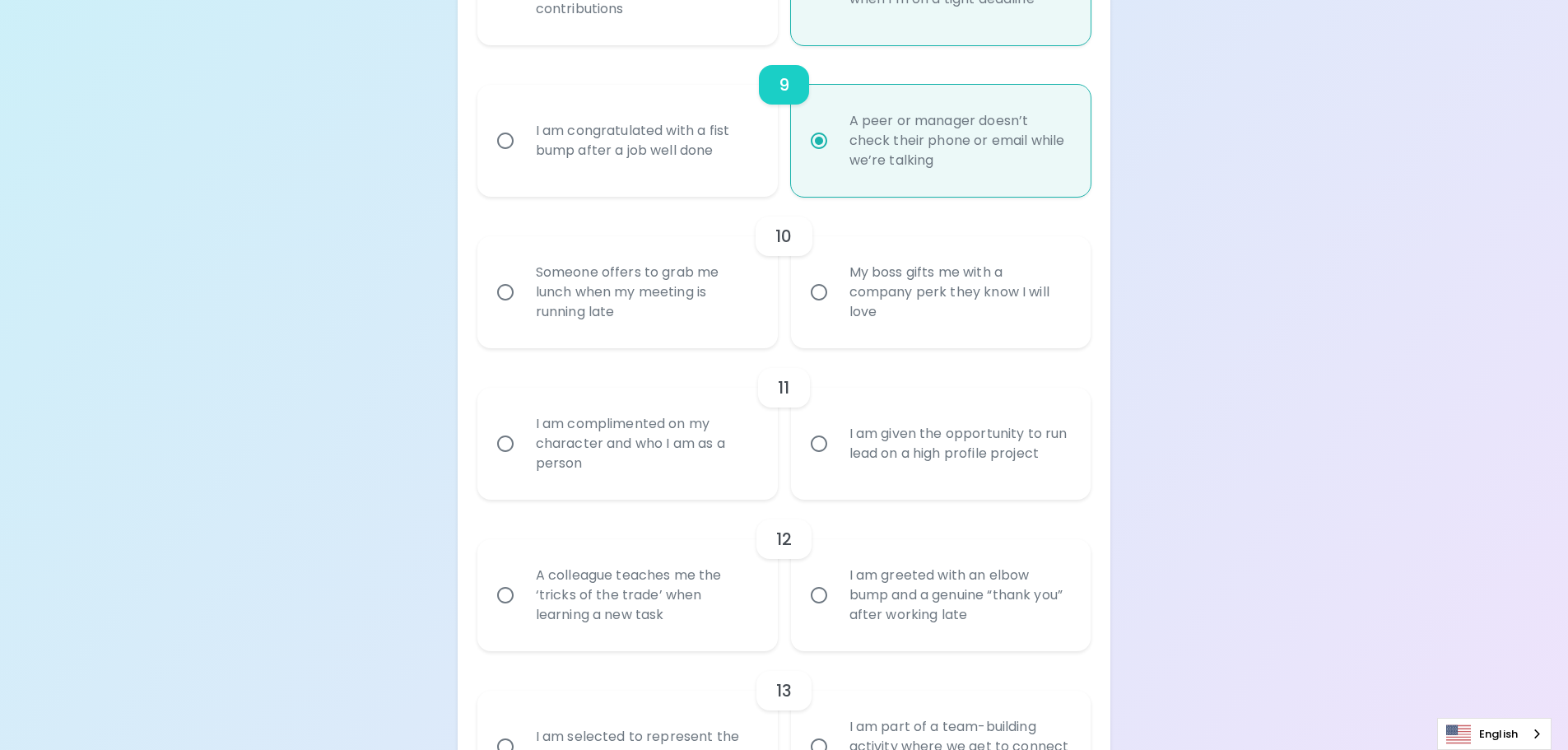
scroll to position [1564, 0]
radio input "true"
click at [506, 286] on input "Someone offers to grab me lunch when my meeting is running late" at bounding box center [505, 289] width 34 height 34
radio input "false"
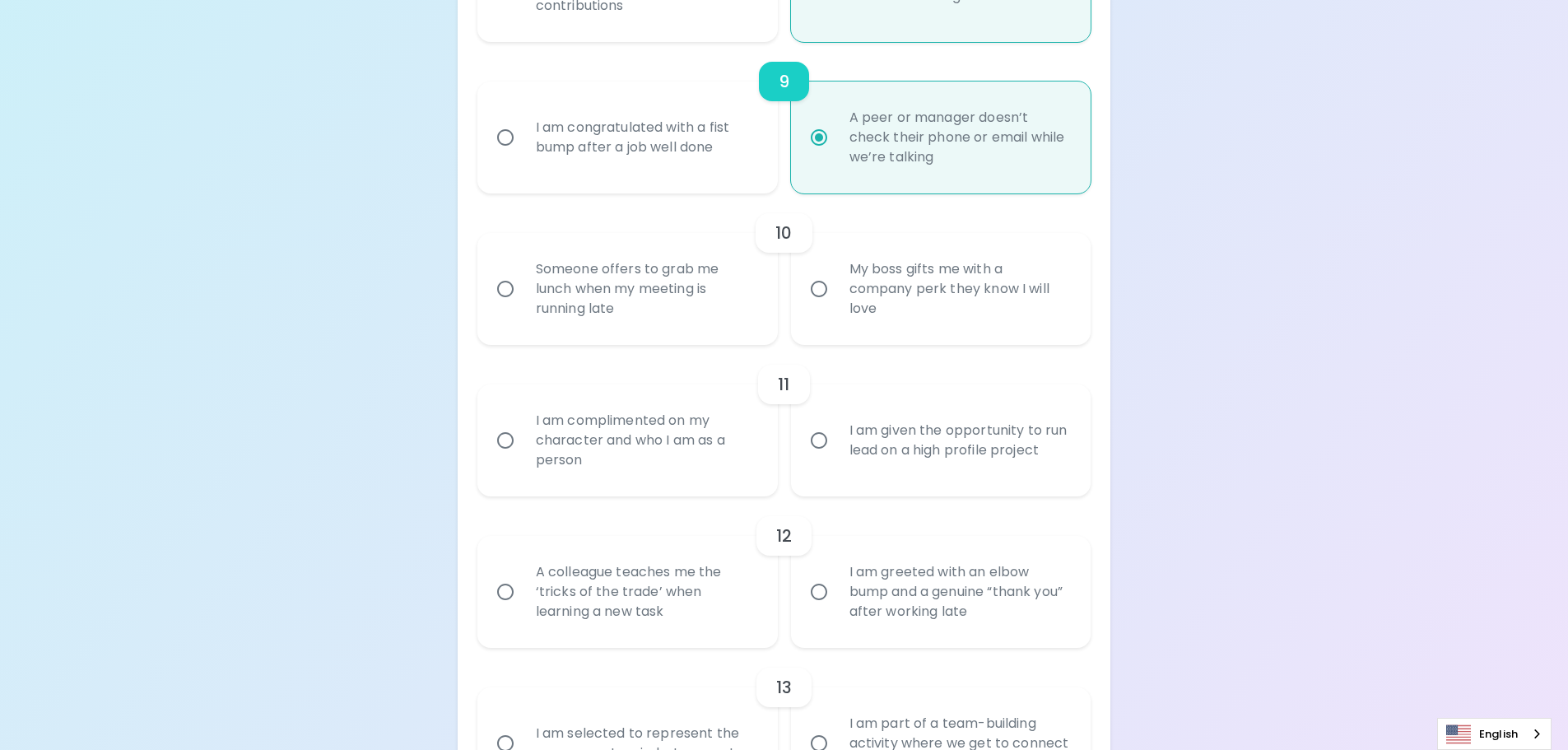
radio input "false"
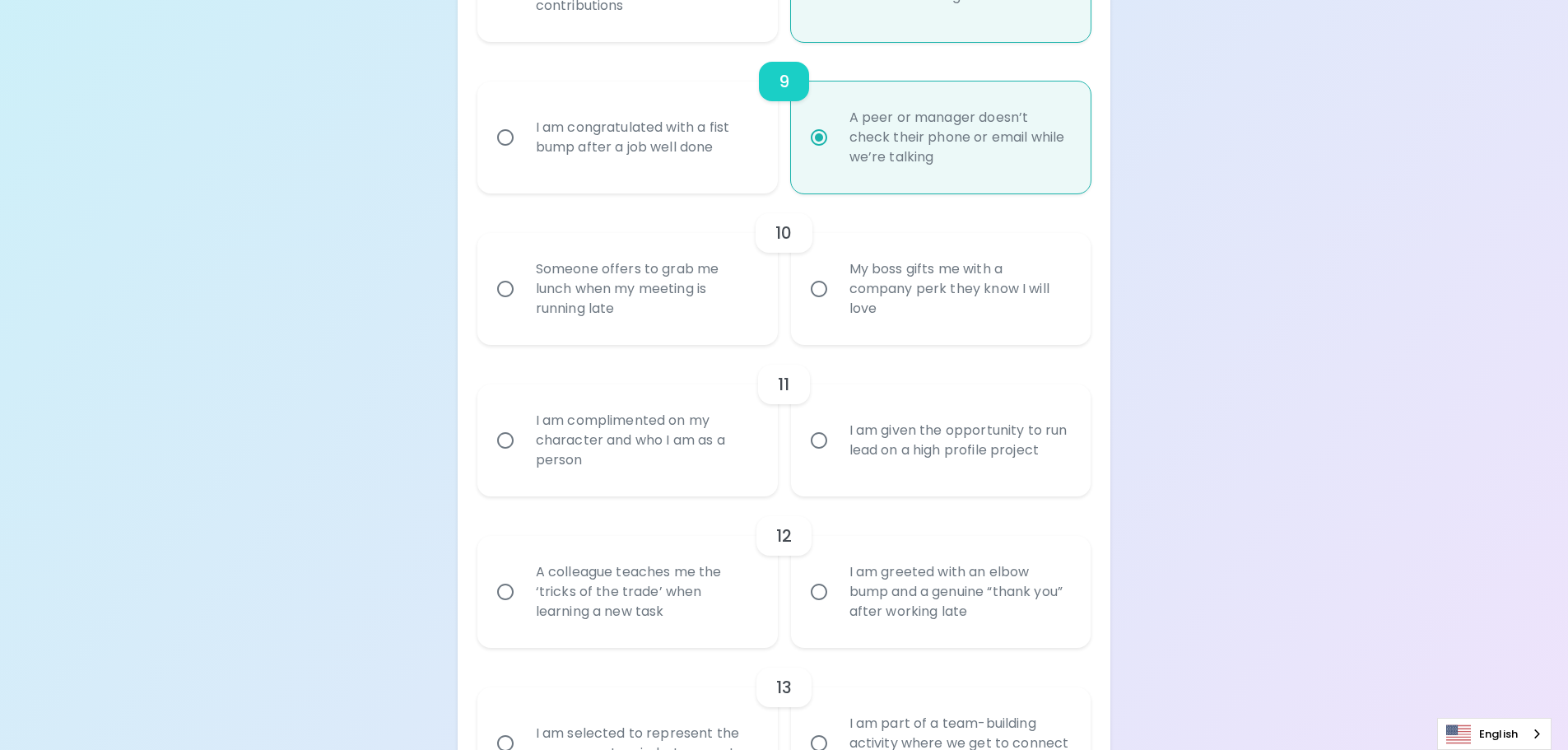
radio input "false"
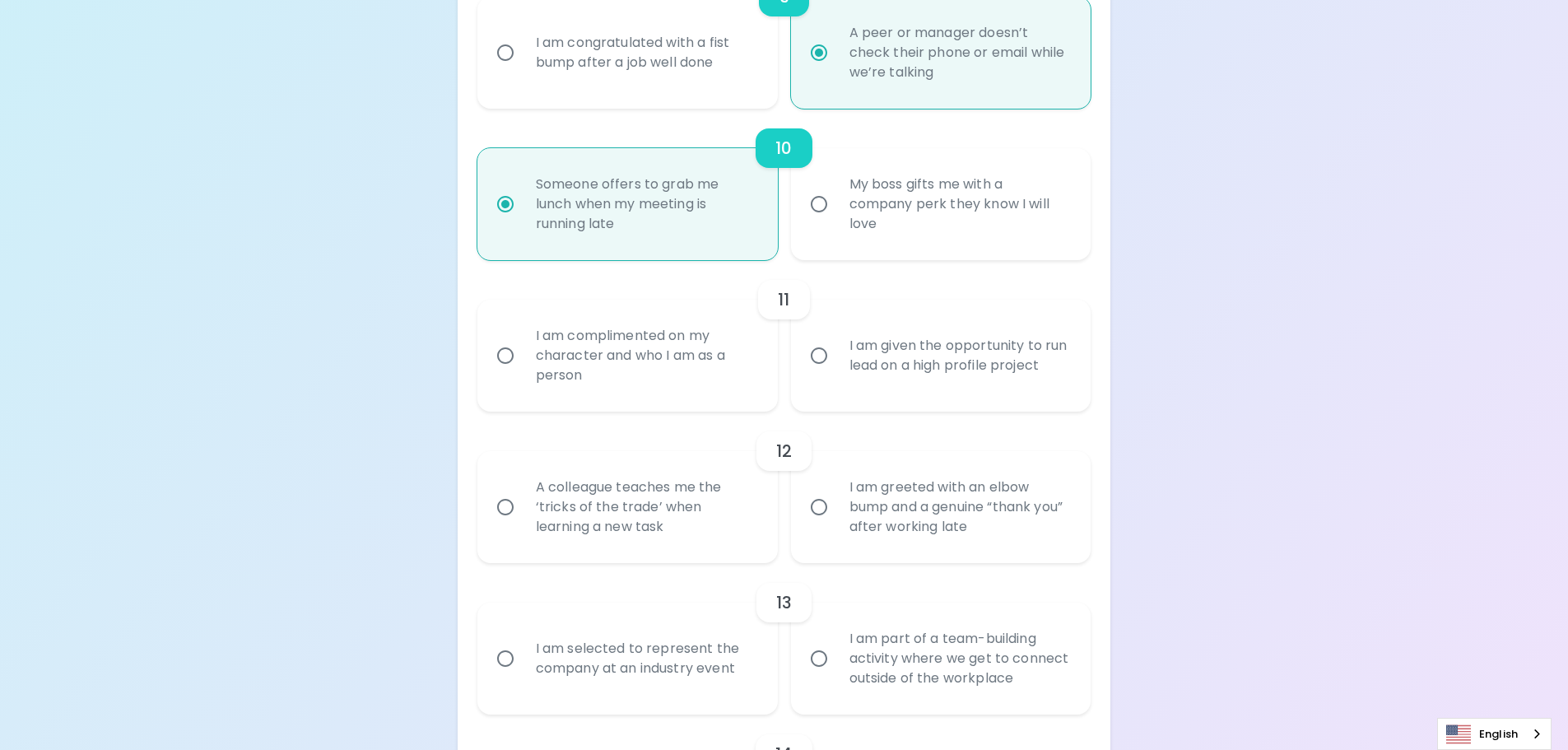
scroll to position [1696, 0]
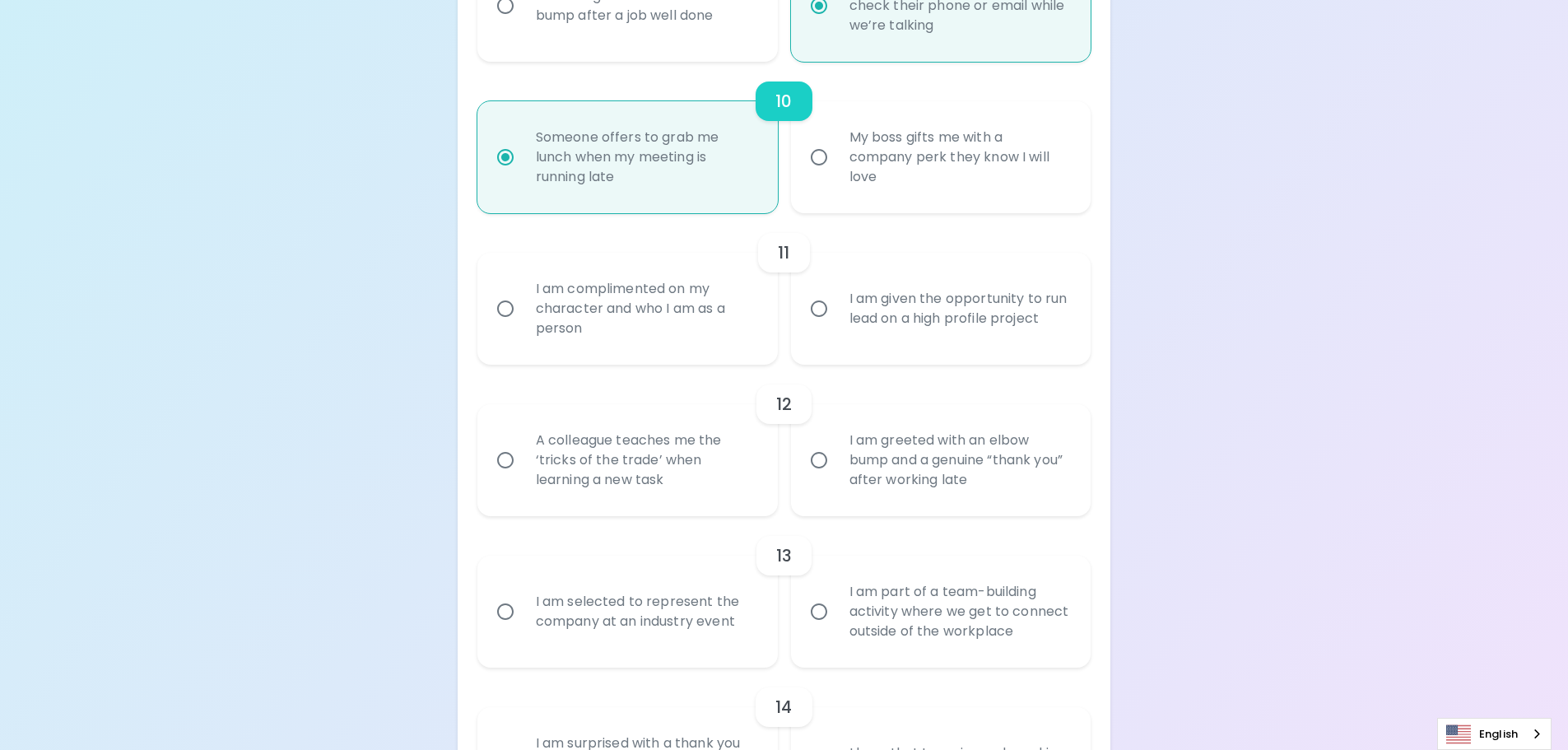
radio input "true"
click at [526, 474] on div "A colleague teaches me the ‘tricks of the trade’ when learning a new task" at bounding box center [645, 461] width 246 height 99
click at [522, 474] on input "A colleague teaches me the ‘tricks of the trade’ when learning a new task" at bounding box center [505, 460] width 34 height 34
radio input "false"
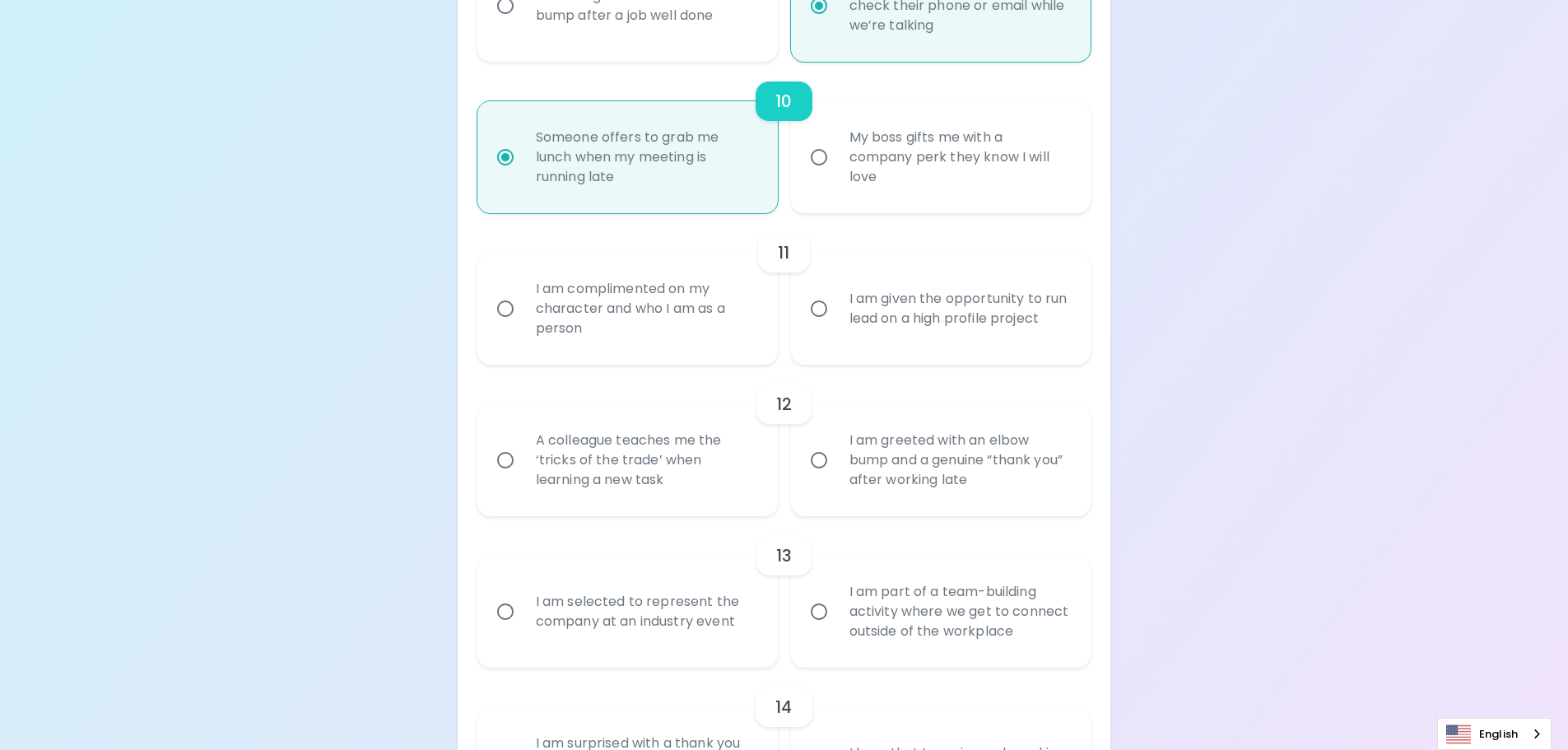
radio input "false"
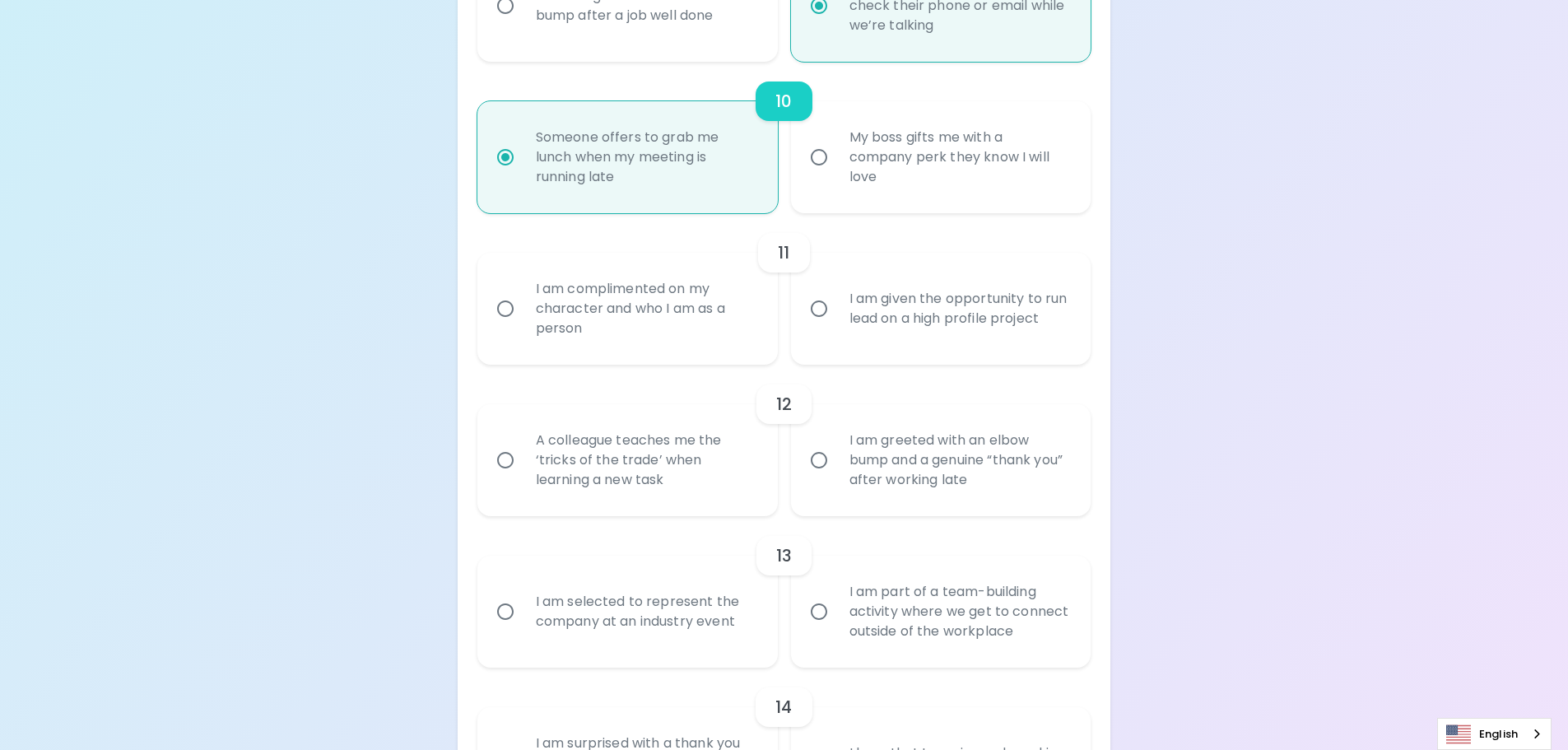
radio input "false"
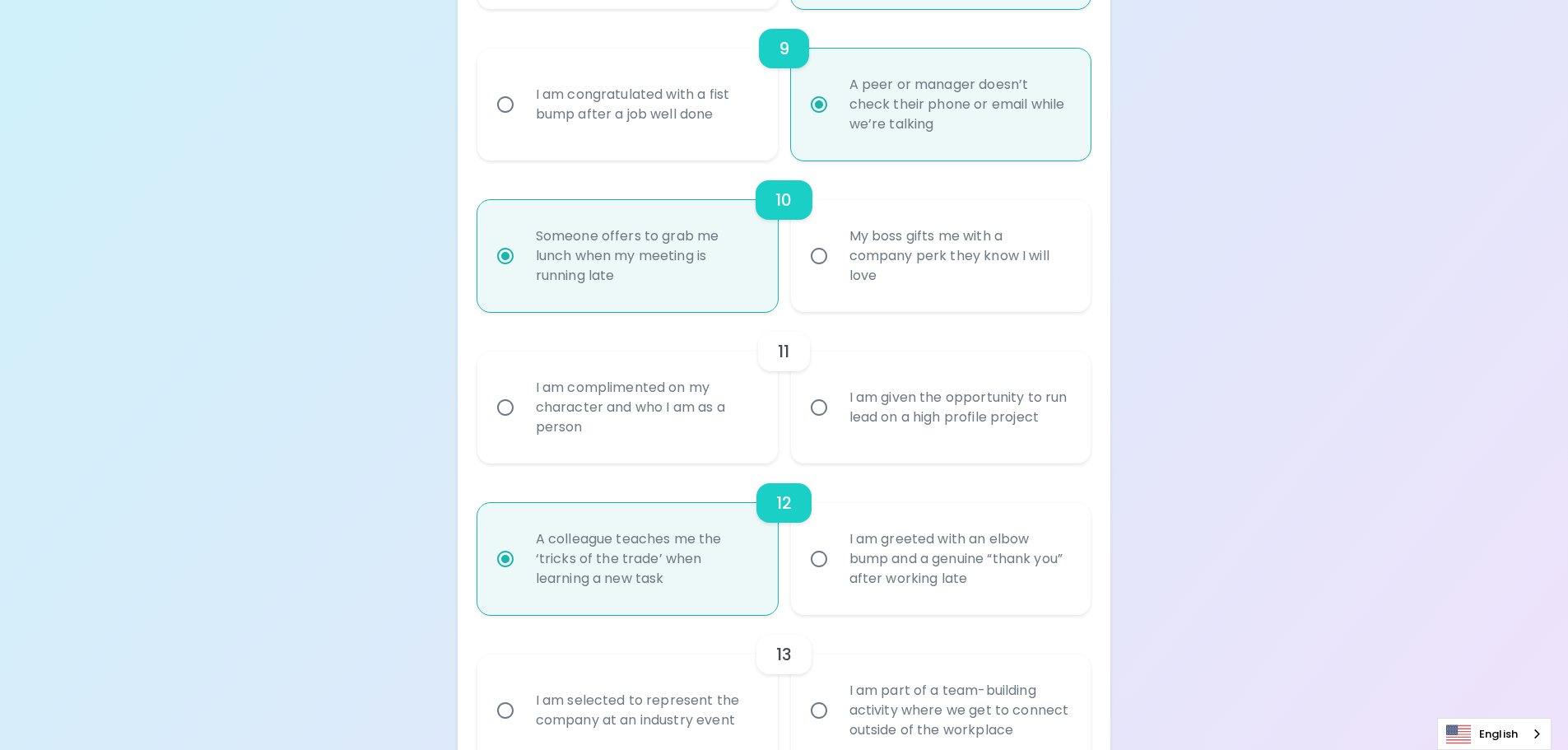
scroll to position [1580, 0]
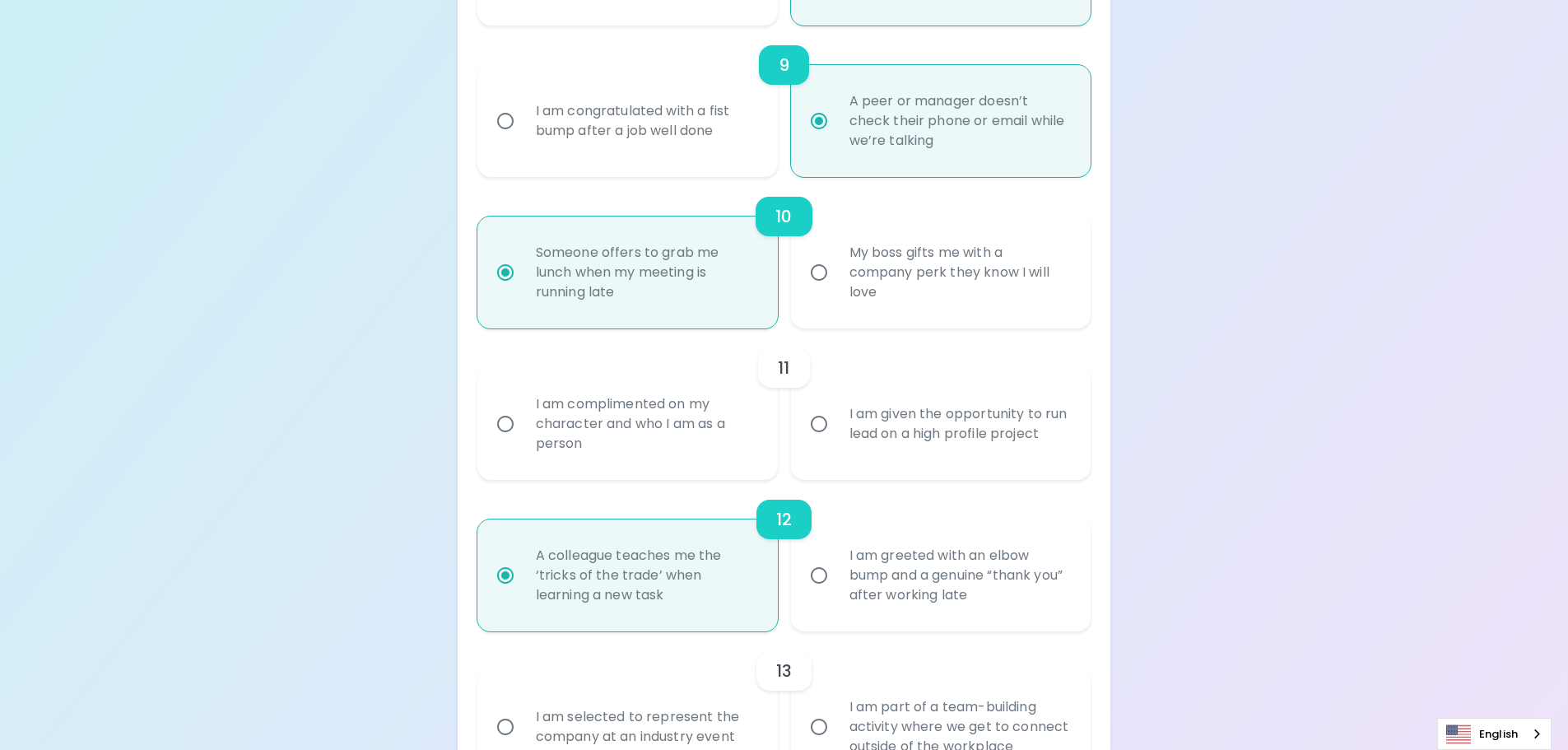
radio input "true"
